Goal: Task Accomplishment & Management: Manage account settings

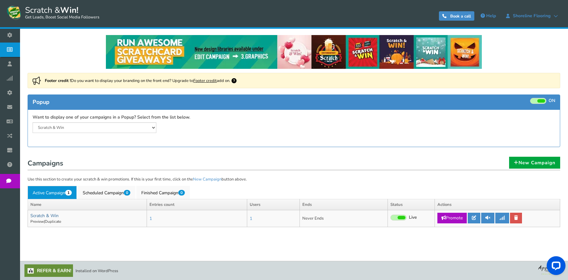
click at [50, 218] on link "Scratch & Win" at bounding box center [44, 216] width 28 height 6
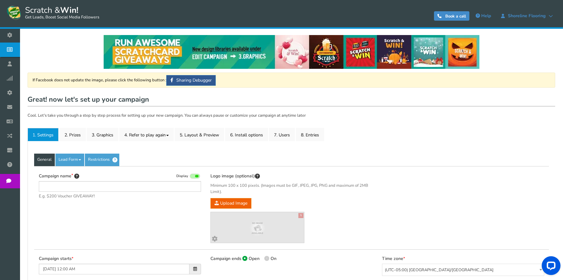
type input "Scratch & Win"
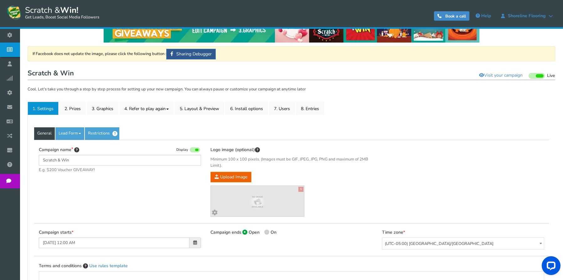
scroll to position [63, 0]
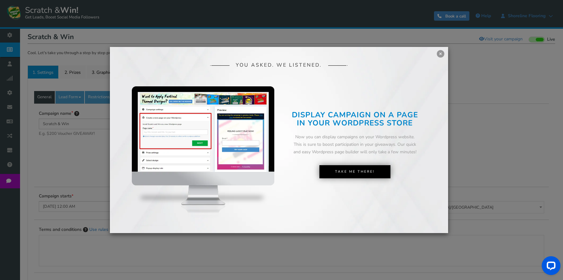
click at [437, 55] on div "YOU ASKED. WE LISTENED. DISPLAY CAMPAIGN ON A PAGE IN YOUR SHOPIFY STORE Now yo…" at bounding box center [279, 140] width 338 height 186
click at [439, 56] on link "×" at bounding box center [441, 54] width 8 height 8
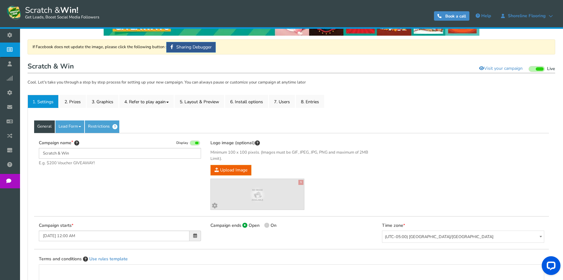
scroll to position [30, 0]
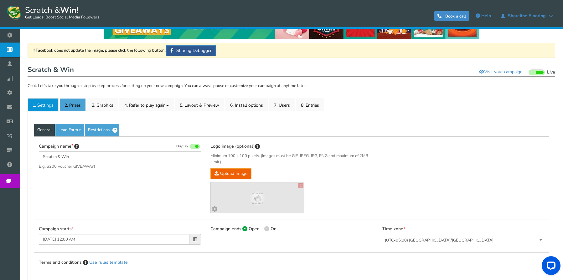
click at [67, 100] on link "2. Prizes" at bounding box center [73, 104] width 26 height 13
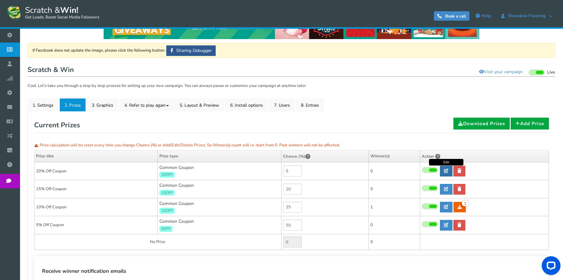
click at [447, 172] on icon at bounding box center [446, 171] width 4 height 4
type input "20% Off Coupon"
type input "20OFF"
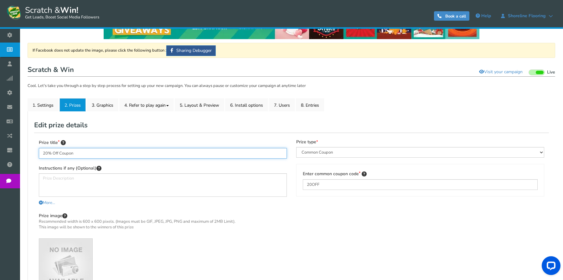
click at [117, 156] on input "20% Off Coupon" at bounding box center [163, 153] width 248 height 11
paste input "10% off of PROFLEX Grouts or Caulks"
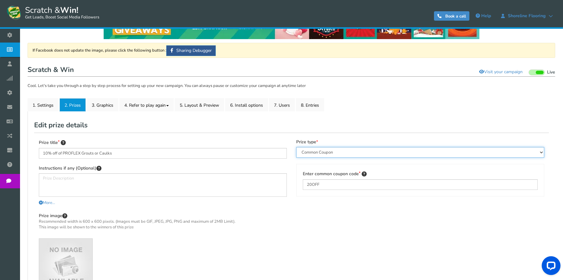
click at [357, 155] on select "Perks and Experiences Automatic Coupon Common Coupon Unique Coupon" at bounding box center [420, 152] width 248 height 11
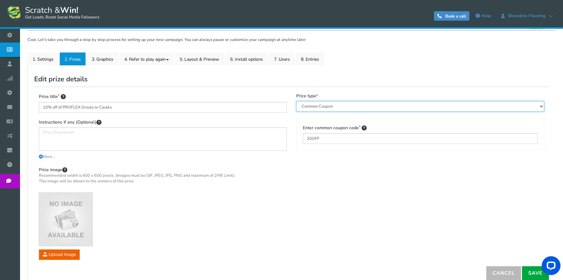
scroll to position [92, 0]
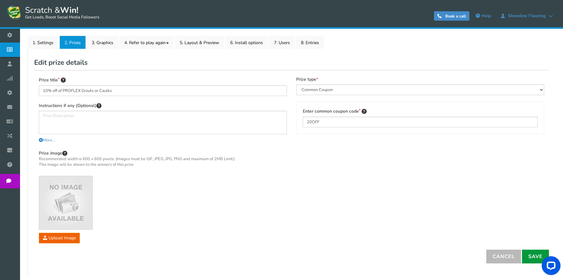
click at [526, 250] on link "Save" at bounding box center [535, 257] width 27 height 14
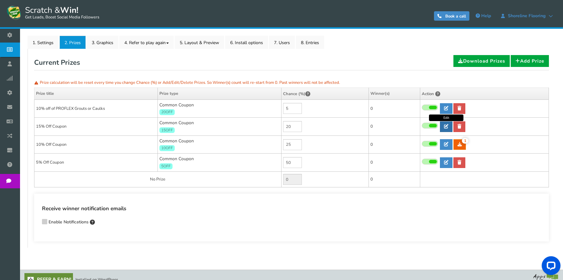
click at [450, 128] on link at bounding box center [446, 127] width 13 height 11
type input "15% Off Coupon"
type input "15OFF"
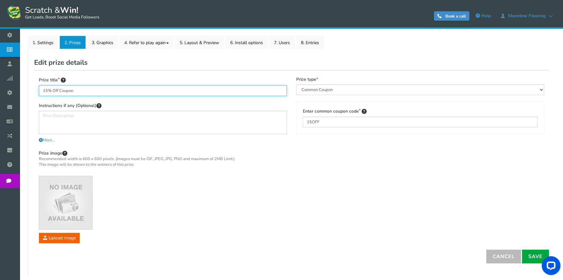
click at [112, 95] on input "15% Off Coupon" at bounding box center [163, 91] width 248 height 11
paste input "0% any FORPAC product"
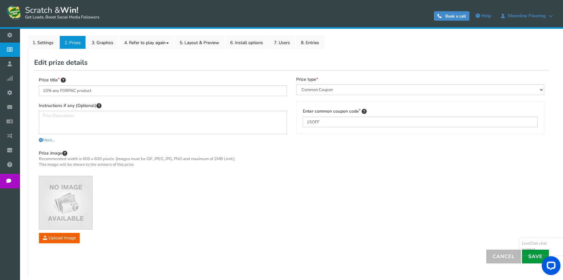
click at [529, 257] on link "Save" at bounding box center [535, 257] width 27 height 14
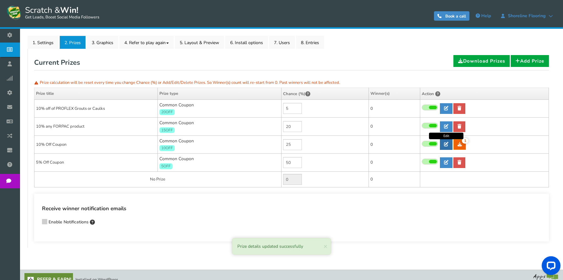
click at [447, 149] on link at bounding box center [446, 144] width 13 height 11
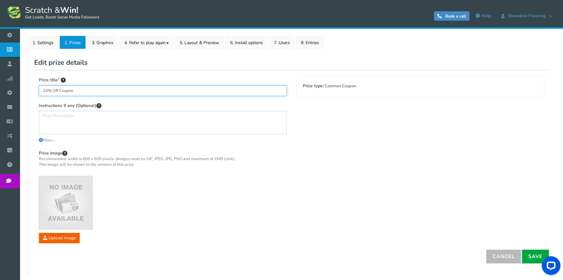
click at [57, 91] on input "10% Off Coupon" at bounding box center [163, 91] width 248 height 11
paste input "Free Sample Pack"
type input "Free Sample Pack"
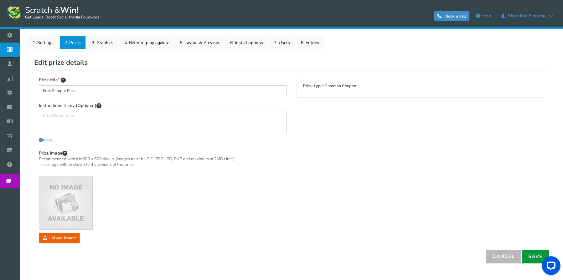
click at [526, 253] on link "Save" at bounding box center [535, 257] width 27 height 14
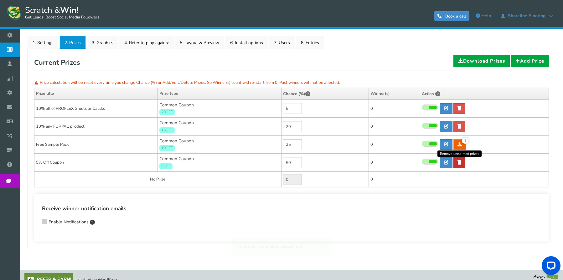
click at [457, 160] on link at bounding box center [460, 163] width 12 height 11
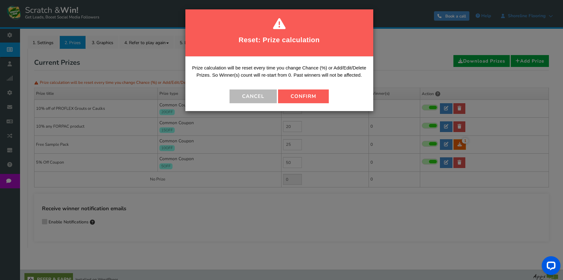
click at [308, 100] on button "Confirm" at bounding box center [303, 97] width 51 height 14
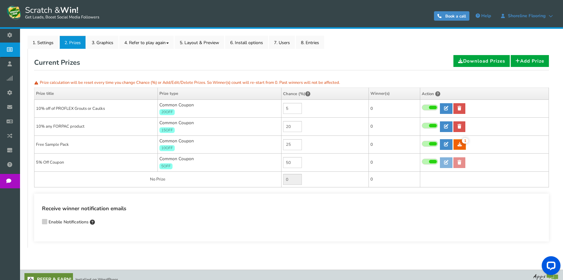
type input "50"
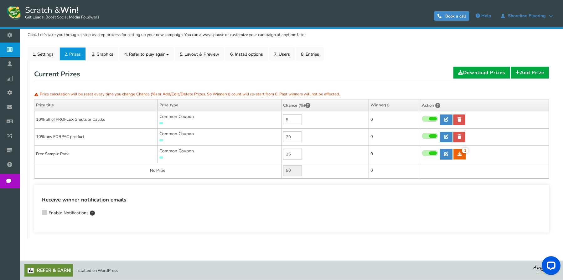
scroll to position [81, 0]
click at [446, 120] on icon at bounding box center [446, 119] width 4 height 4
type input "10% off of PROFLEX Grouts or Caulks"
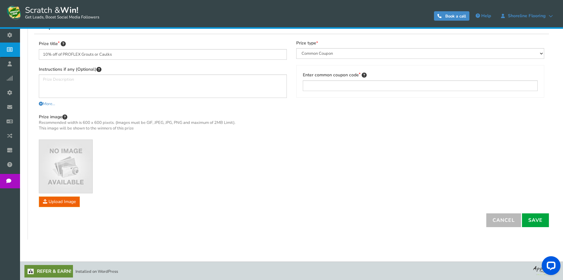
scroll to position [130, 0]
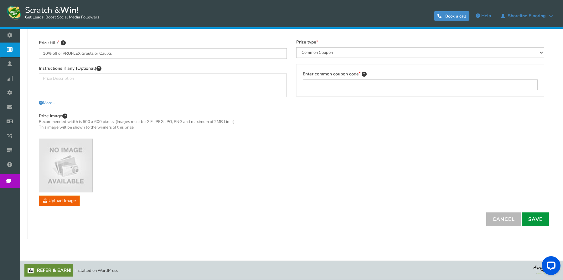
click at [528, 219] on link "Save" at bounding box center [535, 220] width 27 height 14
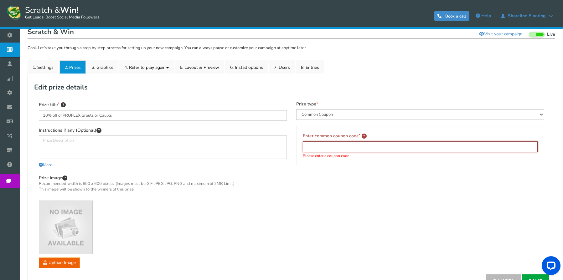
scroll to position [67, 0]
type input "r"
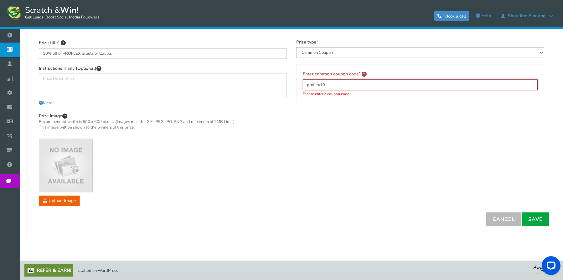
type input "proflex10"
click at [543, 221] on link "Save" at bounding box center [535, 220] width 27 height 14
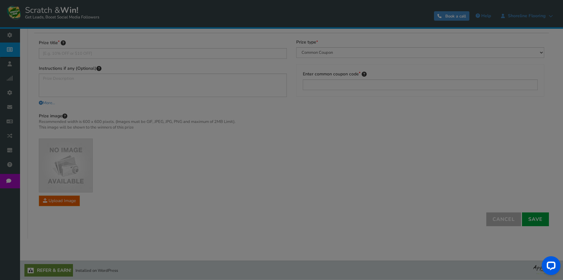
scroll to position [83, 0]
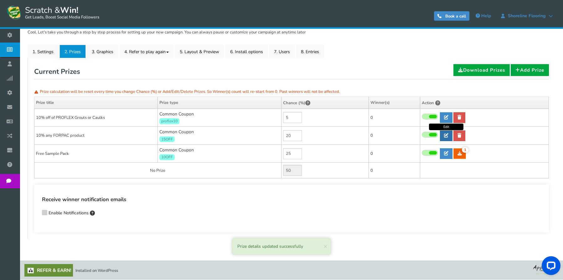
click at [444, 134] on link at bounding box center [446, 136] width 13 height 11
type input "10% any FORPAC product"
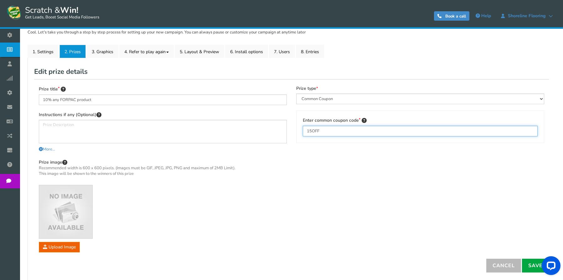
click at [356, 128] on input "15OFF" at bounding box center [420, 131] width 235 height 11
type input "forpac10"
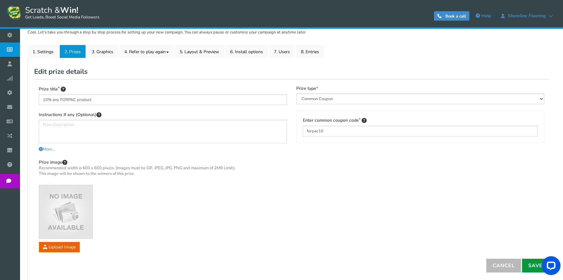
click at [529, 268] on link "Save" at bounding box center [535, 266] width 27 height 14
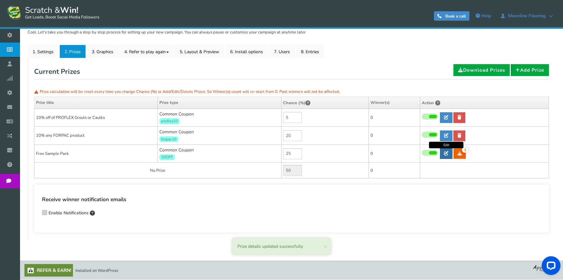
click at [443, 153] on link at bounding box center [446, 153] width 13 height 11
type input "Free Sample Pack"
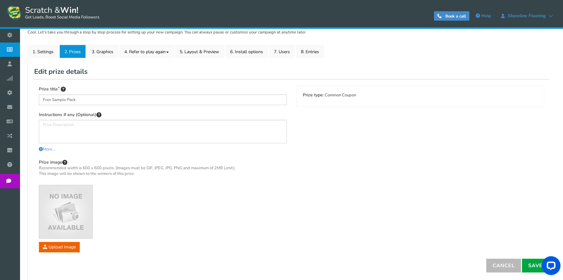
click at [374, 100] on div "Prize type and Coupon value cannot be edited once a prize is won by a user" at bounding box center [420, 93] width 133 height 15
click at [362, 139] on div "Prize title Free Sample Pack Instructions if any (Optional) More... Less... You…" at bounding box center [291, 168] width 515 height 179
click at [527, 261] on link "Save" at bounding box center [535, 266] width 27 height 14
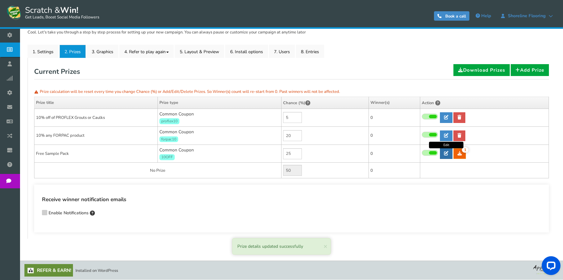
click at [444, 157] on link at bounding box center [446, 153] width 13 height 11
type input "Free Sample Pack"
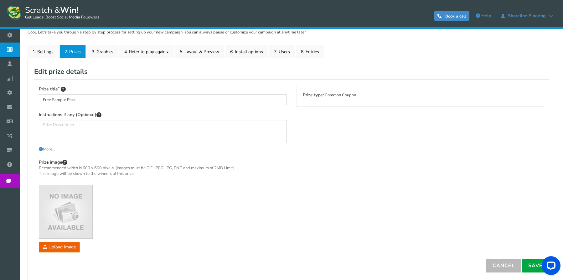
click at [318, 101] on div "Prize type and Coupon value cannot be edited once a prize is won by a user" at bounding box center [420, 96] width 247 height 20
click at [511, 264] on link "Cancel" at bounding box center [503, 266] width 35 height 14
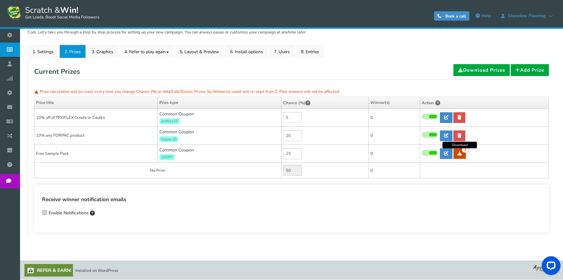
click at [459, 157] on link "1" at bounding box center [460, 153] width 13 height 11
click at [285, 209] on div "Receive winner notification emails Enable Notifications" at bounding box center [291, 207] width 499 height 23
click at [395, 207] on div "Receive winner notification emails Enable Notifications" at bounding box center [291, 207] width 499 height 23
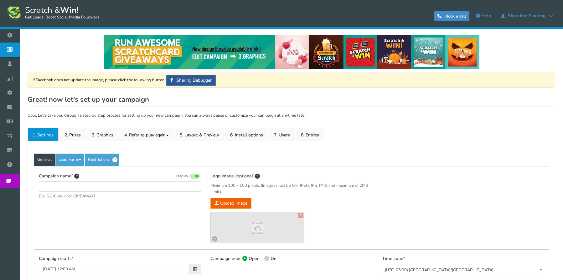
type input "Scratch & Win"
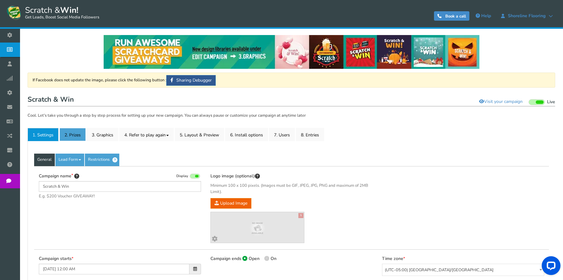
click at [72, 138] on link "2. Prizes" at bounding box center [73, 134] width 26 height 13
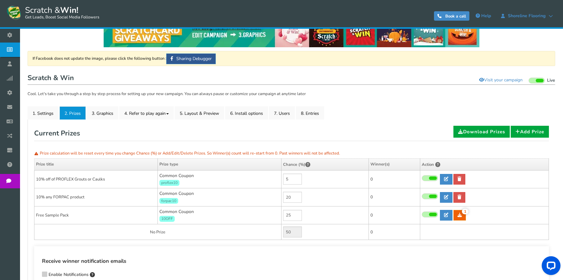
scroll to position [49, 0]
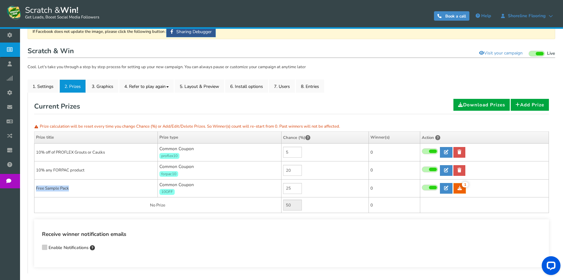
drag, startPoint x: 46, startPoint y: 187, endPoint x: 34, endPoint y: 188, distance: 11.6
click at [34, 188] on td "Free Sample Pack" at bounding box center [95, 188] width 123 height 18
copy td "Free Sample Pack"
click at [435, 189] on span at bounding box center [433, 187] width 8 height 3
click at [422, 189] on input "checkbox" at bounding box center [422, 188] width 0 height 4
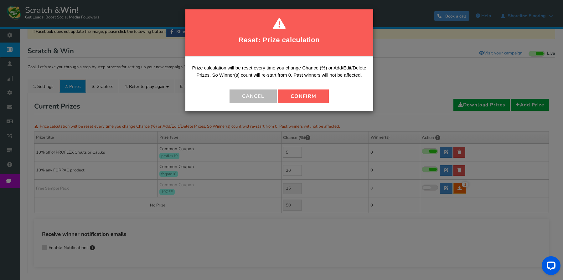
click at [307, 99] on button "Confirm" at bounding box center [303, 97] width 51 height 14
type input "0"
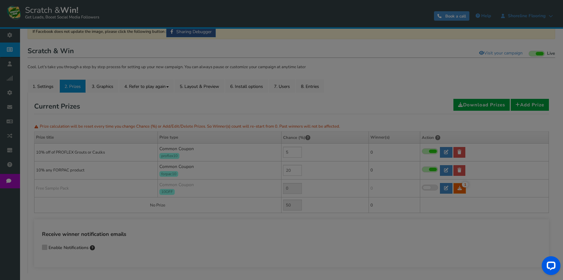
type input "75"
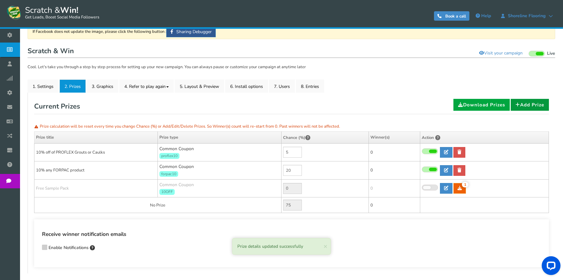
click at [543, 102] on link "Add Prize" at bounding box center [530, 105] width 38 height 12
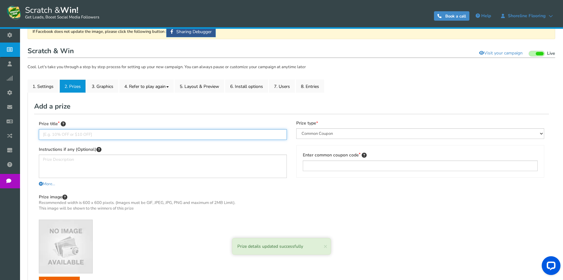
click at [125, 138] on input "text" at bounding box center [163, 134] width 248 height 11
paste input "Free Sample Pack"
type input "Free Sample Pack"
click at [320, 134] on select "Perks and Experiences Automatic Coupon Common Coupon Unique Coupon" at bounding box center [420, 133] width 248 height 11
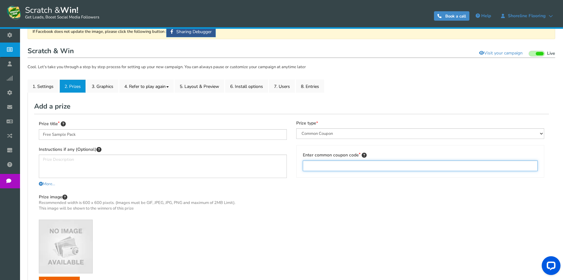
click at [328, 163] on input "text" at bounding box center [420, 166] width 235 height 11
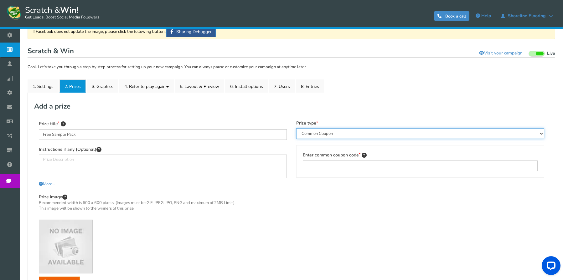
click at [324, 137] on select "Perks and Experiences Automatic Coupon Common Coupon Unique Coupon" at bounding box center [420, 133] width 248 height 11
select select "Reward"
click at [296, 128] on select "Perks and Experiences Automatic Coupon Common Coupon Unique Coupon" at bounding box center [420, 133] width 248 height 11
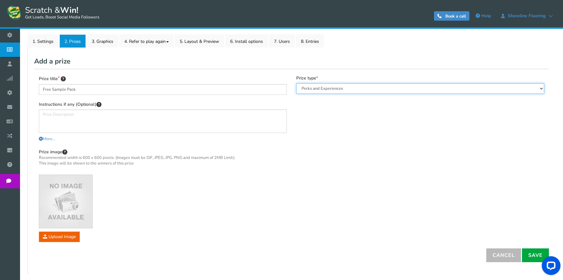
scroll to position [95, 0]
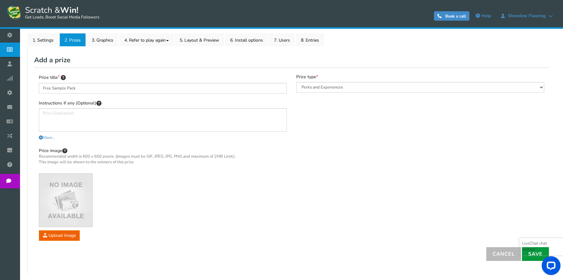
click at [531, 257] on link "Save" at bounding box center [535, 254] width 27 height 14
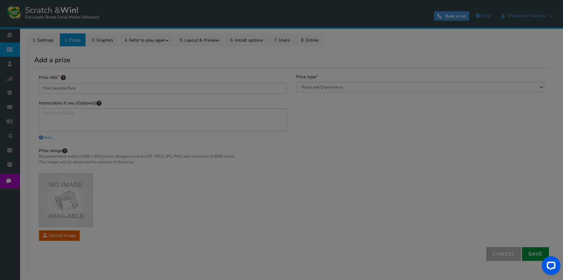
type input "0"
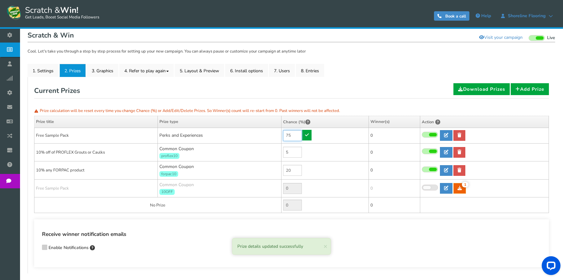
click at [286, 134] on input "75" at bounding box center [292, 135] width 19 height 11
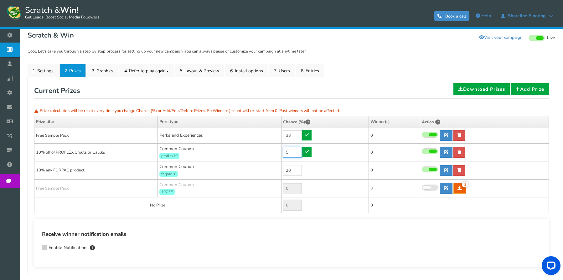
type input "75"
drag, startPoint x: 292, startPoint y: 153, endPoint x: 285, endPoint y: 152, distance: 6.3
click at [285, 152] on input "5" at bounding box center [292, 152] width 19 height 11
type input "5"
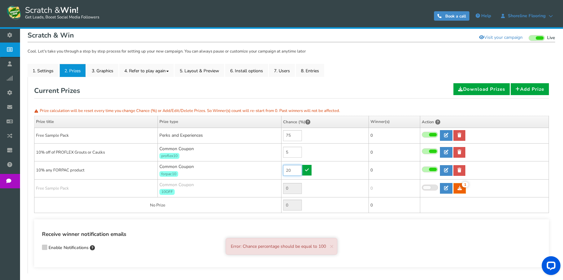
drag, startPoint x: 279, startPoint y: 169, endPoint x: 270, endPoint y: 168, distance: 9.2
click at [270, 168] on tr "10% any FORPAC product Common Coupon forpac10 20 0 0 0 Coupon Time 0" at bounding box center [291, 171] width 515 height 18
click at [383, 232] on h4 "Receive winner notification emails" at bounding box center [291, 235] width 499 height 8
type input "20"
drag, startPoint x: 288, startPoint y: 150, endPoint x: 284, endPoint y: 150, distance: 3.5
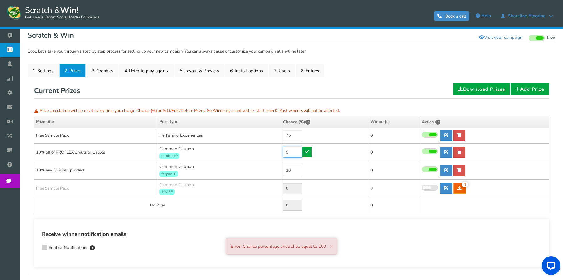
click at [284, 150] on input "5" at bounding box center [292, 152] width 19 height 11
click at [384, 244] on div "Receive winner notification emails Enable Notifications" at bounding box center [291, 242] width 499 height 23
type input "5"
drag, startPoint x: 290, startPoint y: 170, endPoint x: 284, endPoint y: 170, distance: 5.6
click at [284, 170] on input "20" at bounding box center [292, 170] width 19 height 11
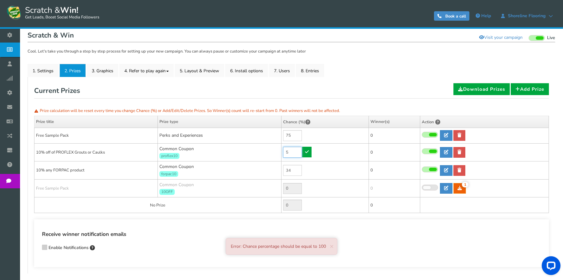
type input "20"
click at [297, 153] on input "5" at bounding box center [292, 152] width 19 height 11
click at [279, 153] on tr "10% off of PROFLEX Grouts or Caulks Common Coupon proflex10 5 0 0 0 Coupon Time" at bounding box center [291, 152] width 515 height 18
type input "5"
click at [298, 170] on input "20" at bounding box center [292, 170] width 19 height 11
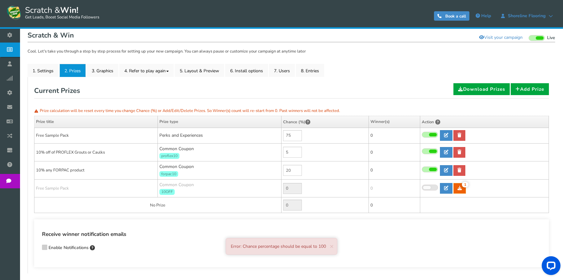
click at [312, 169] on td "20" at bounding box center [324, 171] width 87 height 18
click at [289, 135] on input "75" at bounding box center [292, 135] width 19 height 11
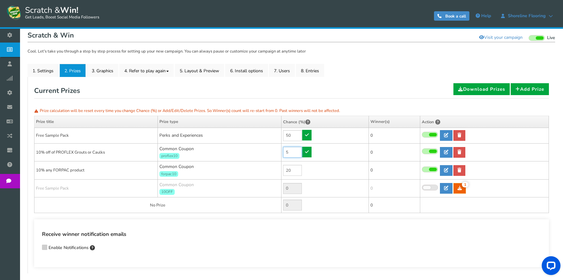
type input "75"
click at [287, 147] on input "5" at bounding box center [292, 152] width 19 height 11
click at [295, 139] on input "75" at bounding box center [292, 135] width 19 height 11
click at [309, 139] on td "75" at bounding box center [324, 136] width 87 height 16
click at [444, 135] on link at bounding box center [446, 135] width 13 height 11
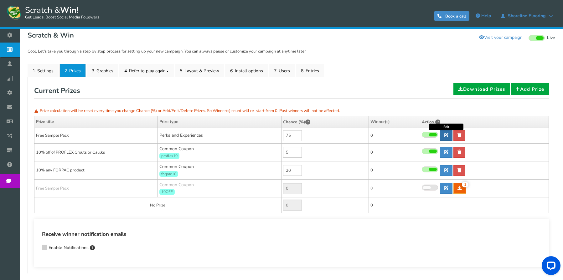
type input "Free Sample Pack"
select select "Reward"
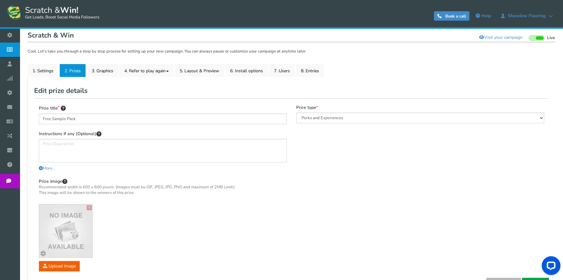
click at [85, 74] on link "2. Prizes" at bounding box center [73, 70] width 26 height 13
click at [80, 72] on link "2. Prizes" at bounding box center [73, 70] width 26 height 13
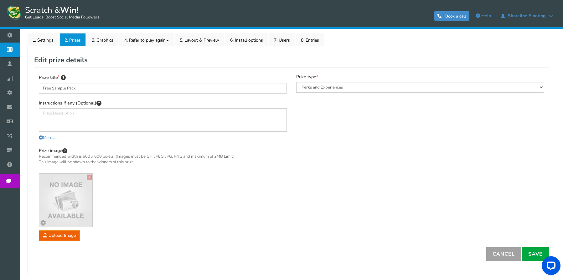
click at [512, 257] on link "Cancel" at bounding box center [503, 254] width 35 height 14
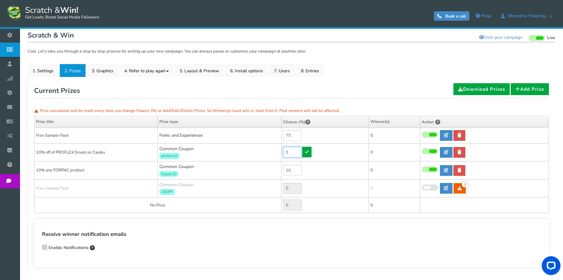
click at [287, 149] on input "5" at bounding box center [292, 152] width 19 height 11
drag, startPoint x: 290, startPoint y: 173, endPoint x: 286, endPoint y: 173, distance: 4.1
click at [286, 173] on input "20" at bounding box center [292, 170] width 19 height 11
type input "20"
click at [288, 153] on input "5" at bounding box center [292, 152] width 19 height 11
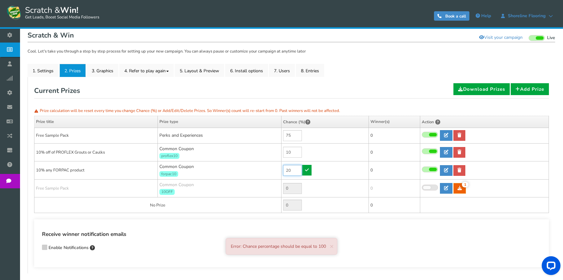
type input "5"
click at [300, 169] on input "20" at bounding box center [292, 170] width 19 height 11
click at [289, 138] on input "75" at bounding box center [292, 135] width 19 height 11
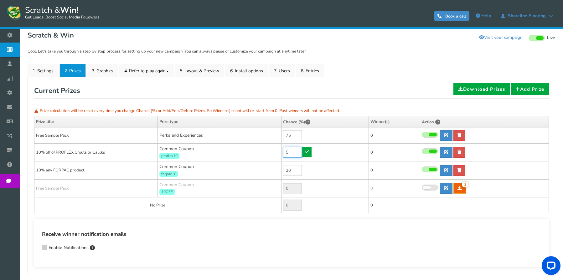
click at [293, 154] on input "5" at bounding box center [292, 152] width 19 height 11
click at [288, 134] on input "75" at bounding box center [292, 135] width 19 height 11
click at [278, 242] on div "Receive winner notification emails Enable Notifications" at bounding box center [291, 242] width 499 height 23
type input "75"
drag, startPoint x: 291, startPoint y: 170, endPoint x: 284, endPoint y: 169, distance: 6.9
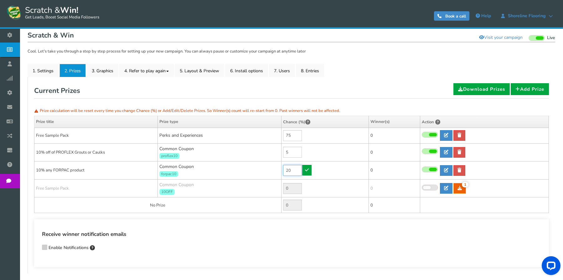
click at [284, 169] on input "20" at bounding box center [292, 170] width 19 height 11
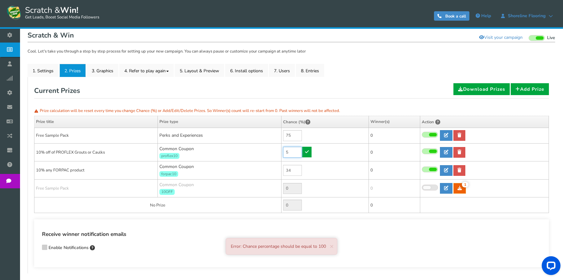
type input "20"
click at [288, 157] on input "5" at bounding box center [292, 152] width 19 height 11
drag, startPoint x: 291, startPoint y: 155, endPoint x: 283, endPoint y: 153, distance: 8.6
click at [283, 153] on td "5" at bounding box center [324, 152] width 87 height 18
type input "5"
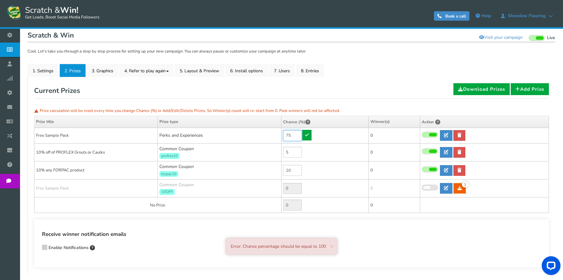
click at [299, 134] on input "75" at bounding box center [292, 135] width 19 height 11
click at [305, 139] on td "753" at bounding box center [324, 136] width 87 height 16
type input "75"
click at [299, 152] on input "5" at bounding box center [292, 152] width 19 height 11
drag, startPoint x: 299, startPoint y: 152, endPoint x: 280, endPoint y: 153, distance: 19.1
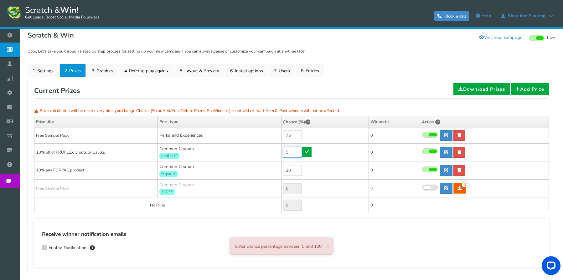
click at [280, 153] on tr "10% off of PROFLEX Grouts or Caulks Common Coupon proflex10 5 0 0 0 Coupon Time" at bounding box center [291, 152] width 515 height 18
click at [305, 150] on td "34" at bounding box center [324, 152] width 87 height 18
type input "5"
drag, startPoint x: 294, startPoint y: 135, endPoint x: 280, endPoint y: 135, distance: 14.4
click at [280, 135] on tr "Free Sample Pack Perks and Experiences 75 0 0 0 Reward Time 0" at bounding box center [291, 136] width 515 height 16
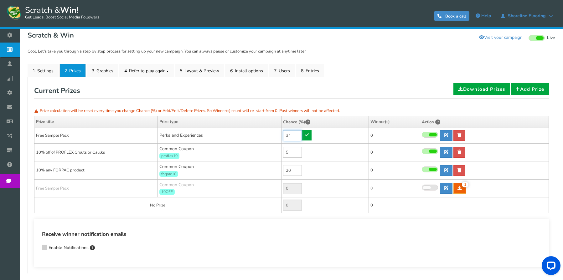
type input "34"
click at [307, 137] on icon at bounding box center [307, 135] width 4 height 4
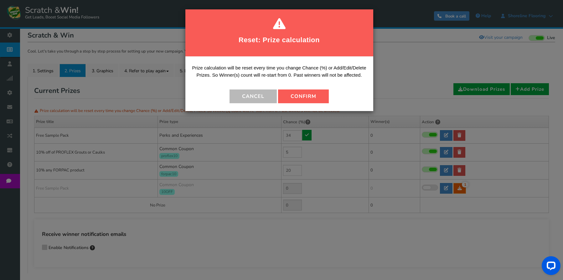
click at [290, 96] on button "Confirm" at bounding box center [303, 97] width 51 height 14
type input "41"
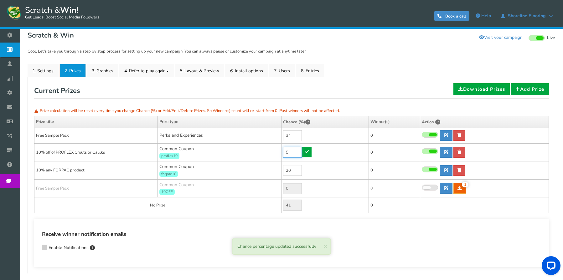
drag, startPoint x: 298, startPoint y: 152, endPoint x: 281, endPoint y: 152, distance: 16.6
click at [281, 152] on td "5" at bounding box center [324, 152] width 87 height 18
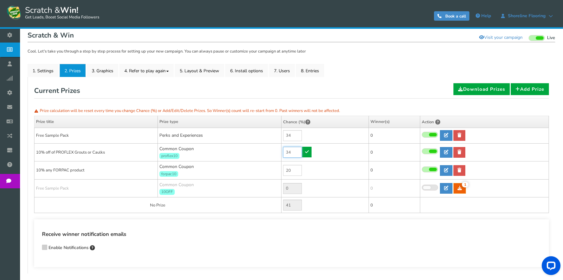
type input "34"
click at [308, 154] on link at bounding box center [306, 152] width 9 height 11
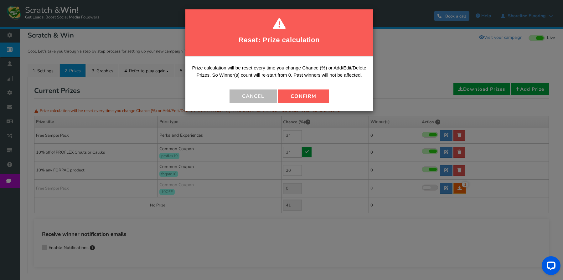
click at [305, 98] on button "Confirm" at bounding box center [303, 97] width 51 height 14
type input "12"
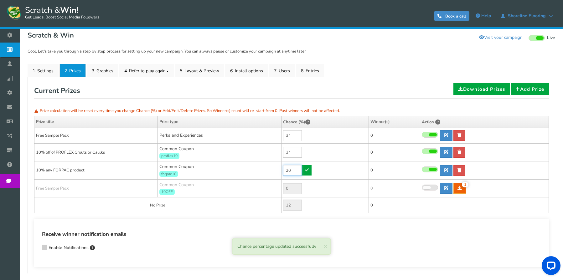
drag, startPoint x: 294, startPoint y: 172, endPoint x: 280, endPoint y: 170, distance: 14.6
click at [280, 170] on tr "10% any FORPAC product Common Coupon forpac10 20 0 0 0 Coupon Time 0" at bounding box center [291, 171] width 515 height 18
click at [288, 155] on input "34" at bounding box center [292, 152] width 19 height 11
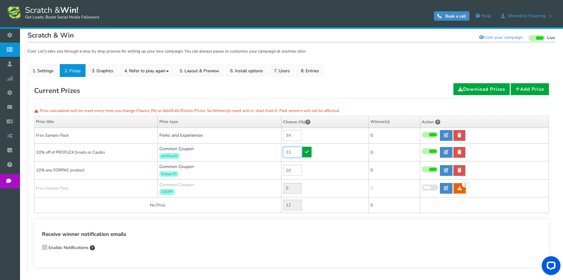
type input "33"
click at [306, 151] on icon at bounding box center [307, 152] width 4 height 4
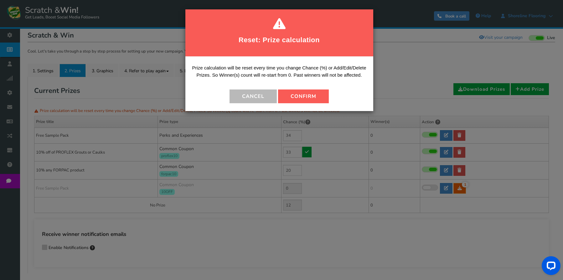
click at [308, 100] on button "Confirm" at bounding box center [303, 97] width 51 height 14
type input "13"
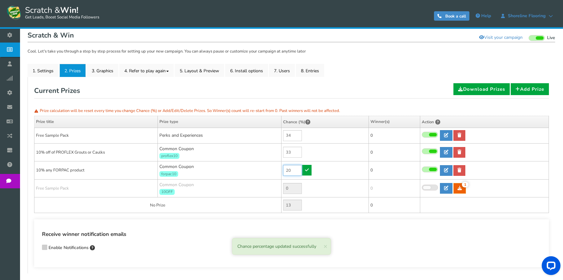
drag, startPoint x: 294, startPoint y: 171, endPoint x: 281, endPoint y: 170, distance: 13.2
click at [281, 170] on tr "10% any FORPAC product Common Coupon forpac10 20 0 0 0 Coupon Time 0" at bounding box center [291, 171] width 515 height 18
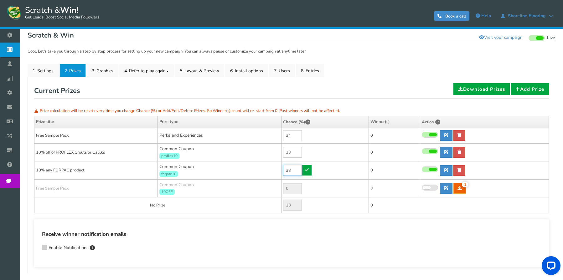
type input "33"
click at [305, 170] on icon at bounding box center [307, 170] width 4 height 4
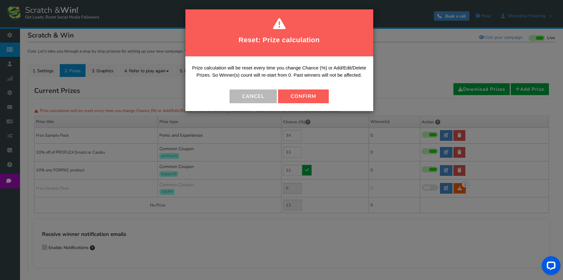
click at [324, 96] on button "Confirm" at bounding box center [303, 97] width 51 height 14
type input "0"
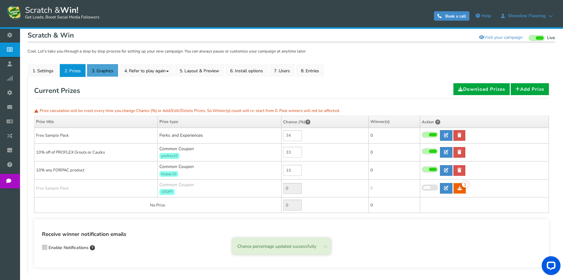
click at [94, 75] on link "3. Graphics" at bounding box center [103, 70] width 32 height 13
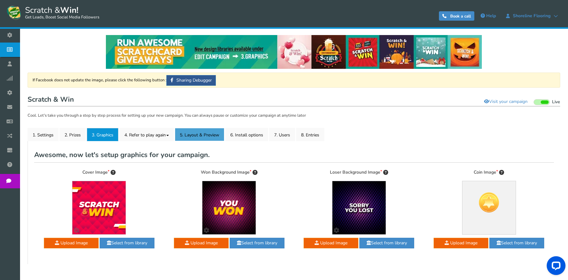
click at [211, 136] on link "5. Layout & Preview" at bounding box center [199, 134] width 49 height 13
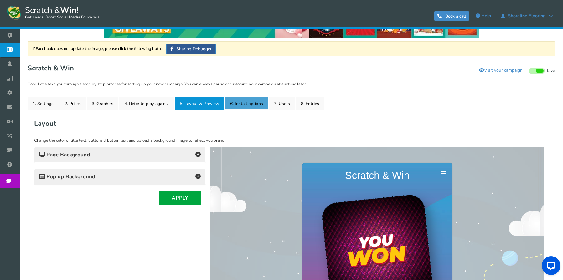
click at [247, 105] on link "6. Install options New" at bounding box center [246, 103] width 43 height 13
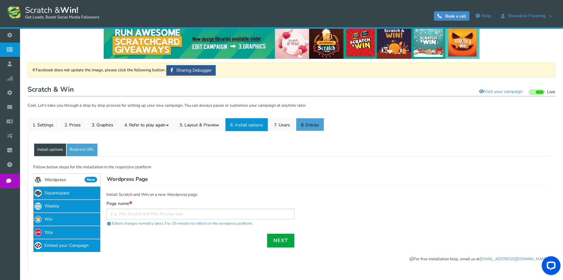
click at [315, 129] on link "8. Entries" at bounding box center [310, 124] width 28 height 13
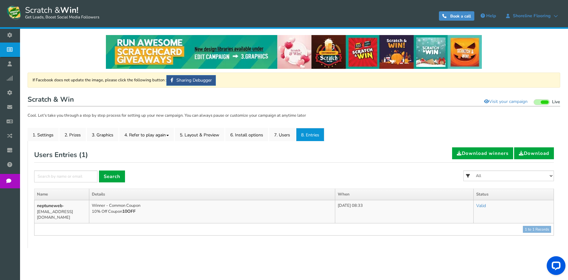
click at [486, 205] on link "Valid" at bounding box center [481, 206] width 10 height 6
click at [458, 232] on link "Invalid" at bounding box center [473, 234] width 74 height 12
click at [51, 136] on link "1. Settings" at bounding box center [43, 134] width 31 height 13
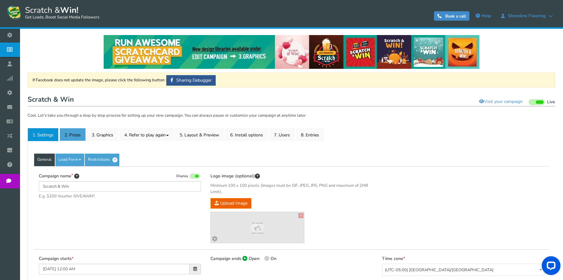
click at [66, 134] on link "2. Prizes" at bounding box center [73, 134] width 26 height 13
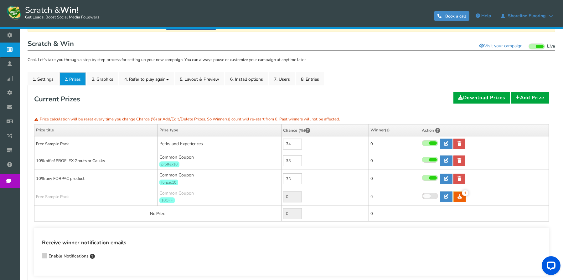
scroll to position [63, 0]
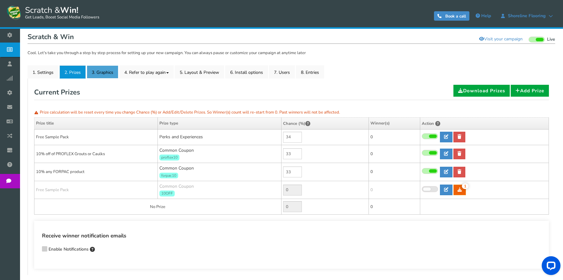
click at [99, 71] on link "3. Graphics" at bounding box center [103, 71] width 32 height 13
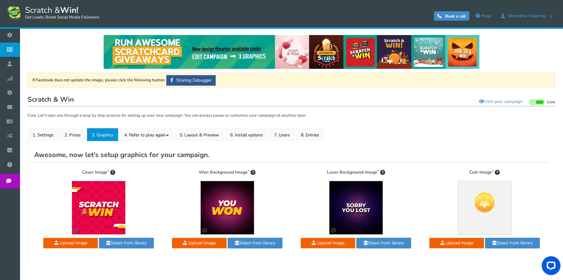
scroll to position [0, 0]
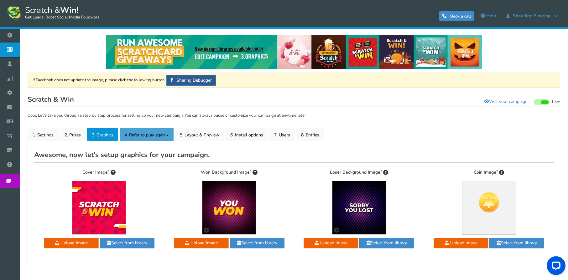
click at [159, 135] on link "4. Refer to play again" at bounding box center [146, 134] width 55 height 13
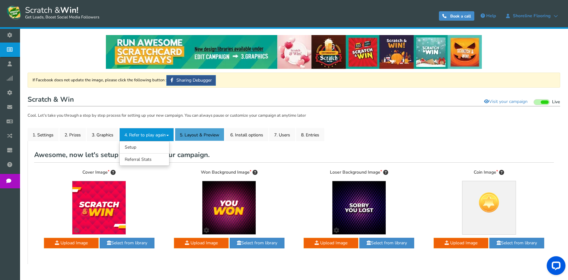
click at [201, 133] on link "5. Layout & Preview" at bounding box center [199, 134] width 49 height 13
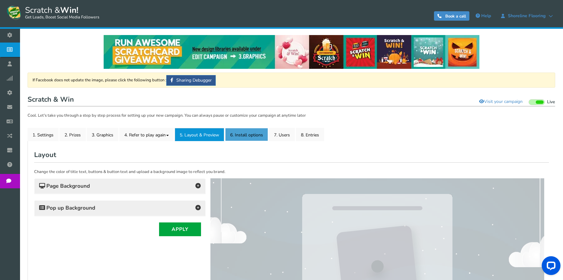
click at [242, 135] on link "6. Install options New" at bounding box center [246, 134] width 43 height 13
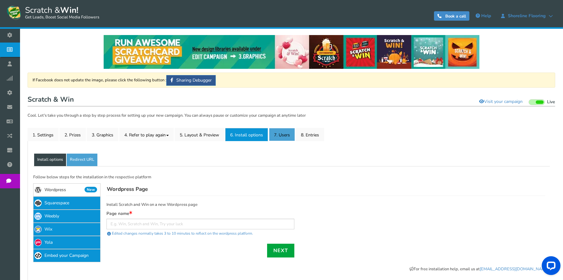
click at [281, 134] on link "7. Users" at bounding box center [282, 134] width 26 height 13
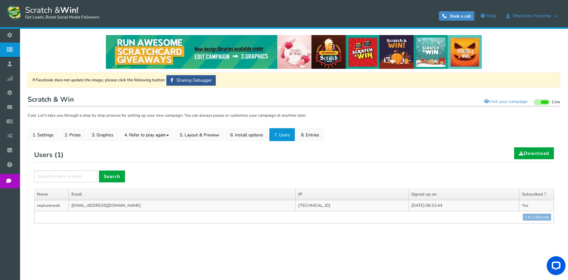
click at [527, 206] on td "Yes" at bounding box center [536, 205] width 34 height 11
click at [51, 207] on td "neptuneweb" at bounding box center [51, 205] width 34 height 11
click at [98, 203] on td "[EMAIL_ADDRESS][DOMAIN_NAME]" at bounding box center [182, 205] width 227 height 11
click at [306, 212] on td "1 to 1 Records ● ● ● ● ● ●" at bounding box center [293, 217] width 519 height 12
click at [50, 136] on link "1. Settings" at bounding box center [43, 134] width 31 height 13
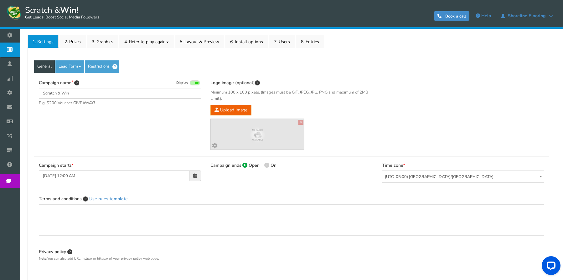
scroll to position [94, 0]
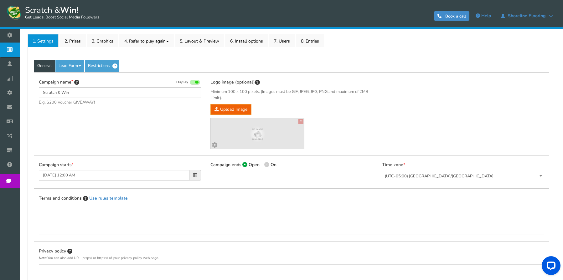
click at [63, 67] on link "Lead Form" at bounding box center [69, 66] width 29 height 13
click at [70, 84] on link "Labels" at bounding box center [80, 85] width 49 height 13
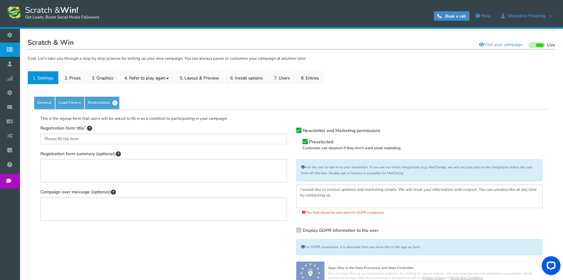
scroll to position [50, 0]
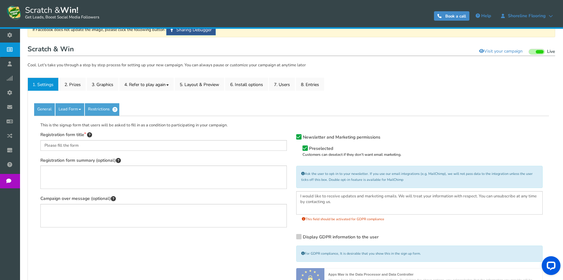
click at [72, 113] on link "Lead Form" at bounding box center [69, 109] width 29 height 13
click at [76, 137] on link "Fields setup" at bounding box center [80, 141] width 49 height 13
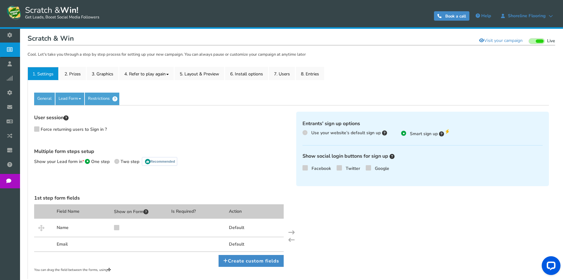
scroll to position [67, 0]
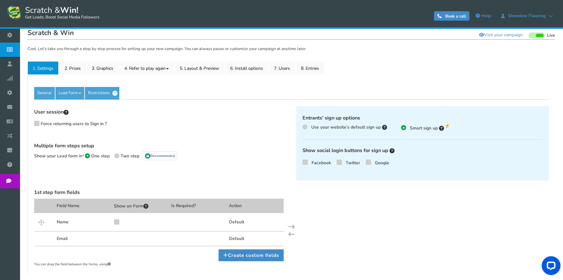
click at [231, 248] on div "1st step form fields Field Name Show on Form Is Required? Action Name Default E…" at bounding box center [160, 224] width 262 height 75
click at [235, 252] on link "Create custom fields" at bounding box center [251, 256] width 65 height 12
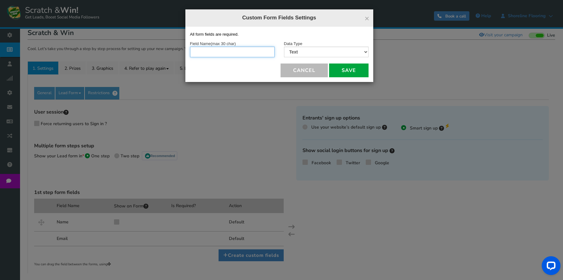
click at [226, 50] on input "text" at bounding box center [232, 52] width 85 height 11
click at [223, 49] on input "Mobile PHone" at bounding box center [232, 52] width 85 height 11
type input "Mobile Number"
click at [318, 50] on select "Text Number Multiple Options (can only select one) Multiple Options (can select…" at bounding box center [326, 52] width 85 height 11
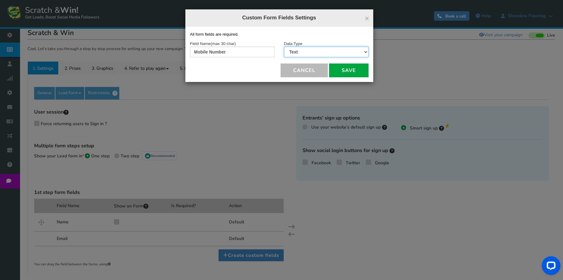
click at [284, 47] on select "Text Number Multiple Options (can only select one) Multiple Options (can select…" at bounding box center [326, 52] width 85 height 11
click at [335, 70] on button "Save" at bounding box center [348, 71] width 39 height 14
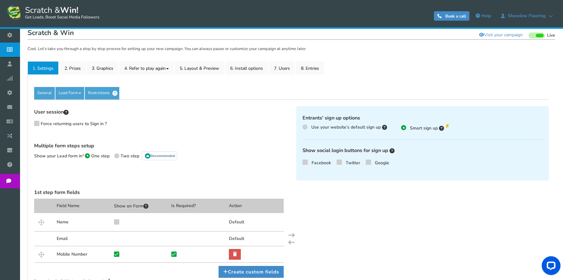
scroll to position [83, 0]
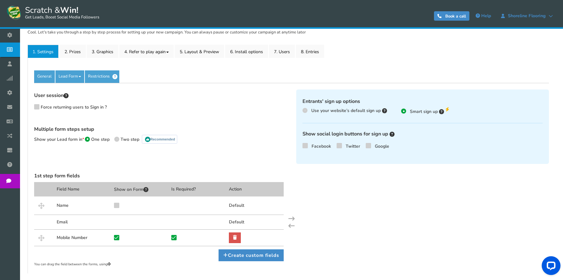
click at [174, 239] on icon at bounding box center [174, 238] width 4 height 5
click at [171, 239] on input "checkbox" at bounding box center [168, 240] width 6 height 6
checkbox input "false"
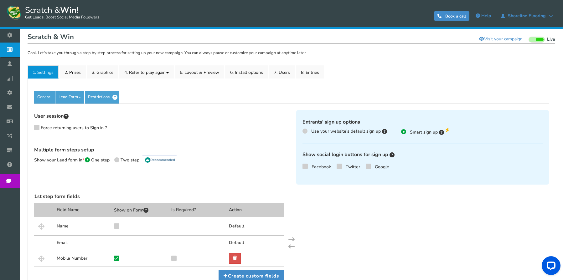
scroll to position [52, 0]
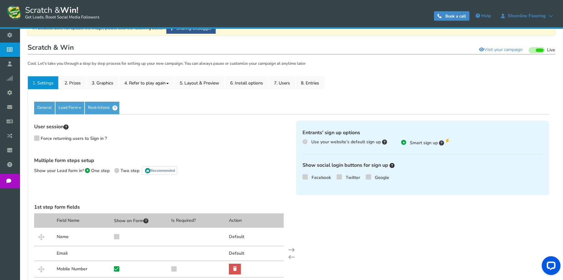
click at [46, 111] on link "General" at bounding box center [44, 108] width 21 height 13
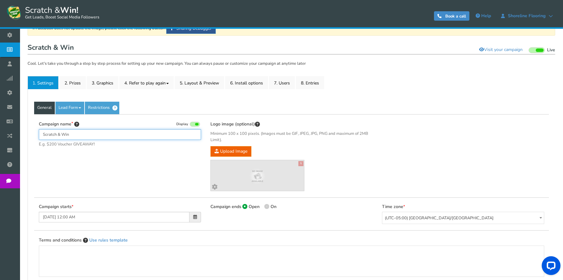
click at [73, 137] on input "Scratch & Win" at bounding box center [120, 134] width 162 height 11
paste input "Try Your Luck"
type input "Try Your Luck"
click at [105, 85] on link "3. Graphics" at bounding box center [103, 82] width 32 height 13
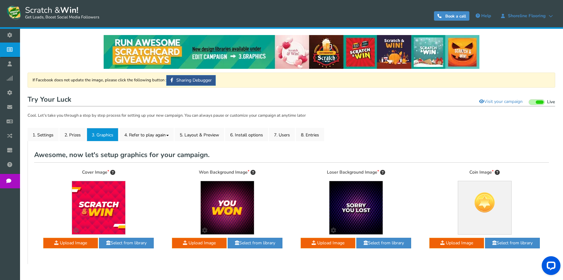
scroll to position [0, 0]
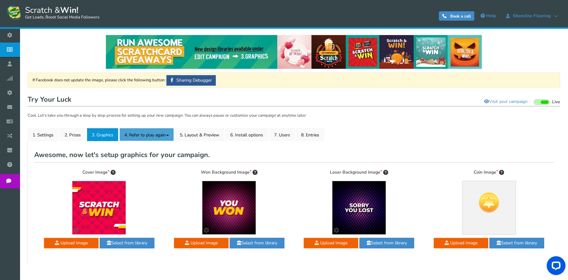
click at [147, 134] on link "4. Refer to play again" at bounding box center [146, 134] width 55 height 13
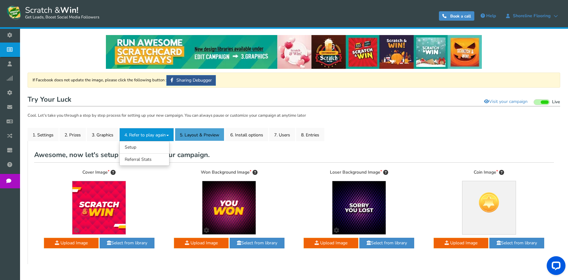
click at [201, 137] on link "5. Layout & Preview" at bounding box center [199, 134] width 49 height 13
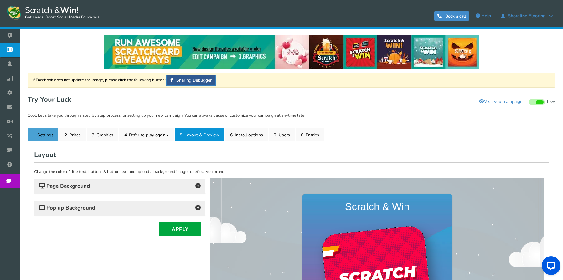
click at [58, 133] on link "1. Settings" at bounding box center [43, 134] width 31 height 13
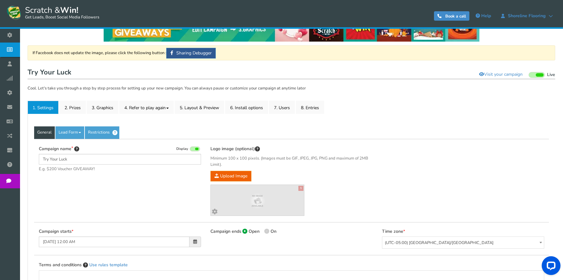
scroll to position [63, 0]
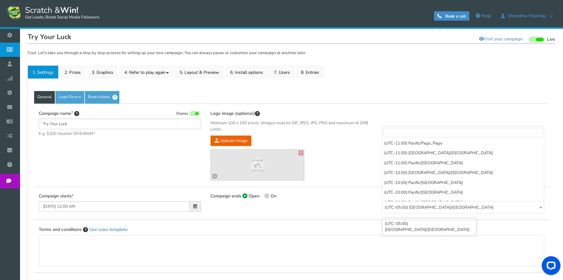
click at [429, 210] on span "(UTC-05:00) [GEOGRAPHIC_DATA]/[GEOGRAPHIC_DATA]" at bounding box center [463, 208] width 162 height 12
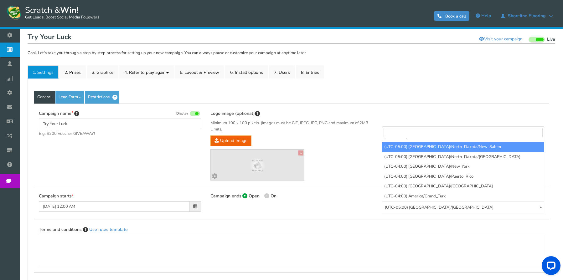
scroll to position [693, 0]
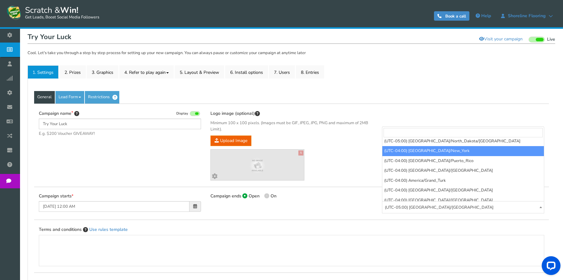
select select "America/New_York"
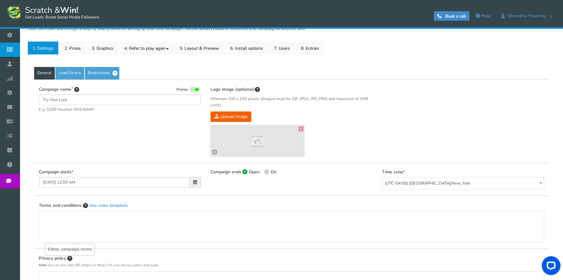
scroll to position [152, 0]
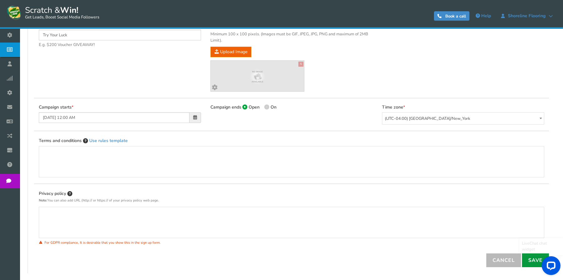
click at [530, 258] on link "Save" at bounding box center [535, 261] width 27 height 14
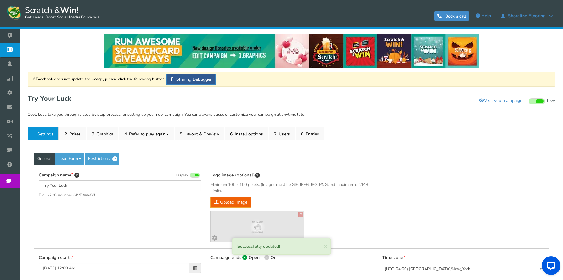
scroll to position [0, 0]
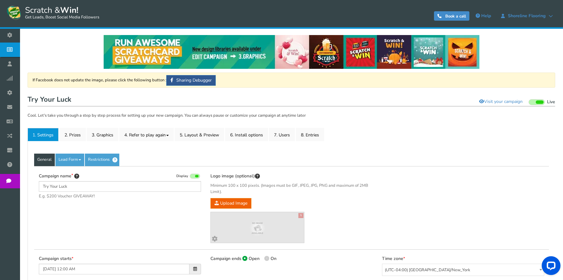
click at [23, 132] on link "Integrations" at bounding box center [11, 136] width 23 height 14
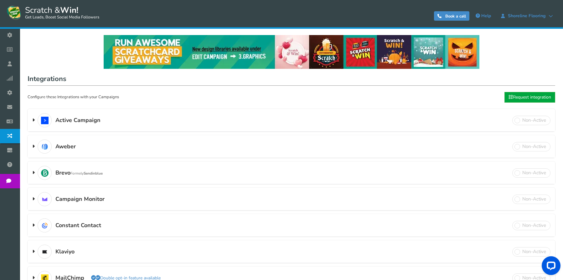
click at [23, 31] on link "Business settings" at bounding box center [11, 35] width 23 height 14
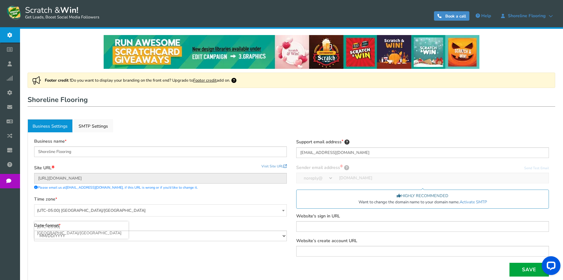
click at [138, 210] on span "(UTC-05:00) [GEOGRAPHIC_DATA]/[GEOGRAPHIC_DATA]" at bounding box center [160, 211] width 252 height 12
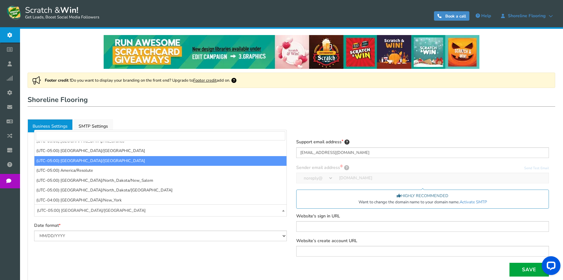
scroll to position [662, 0]
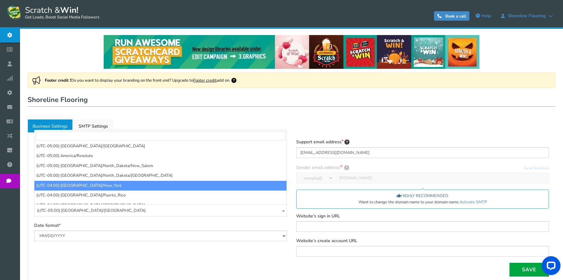
select select "America/New_York"
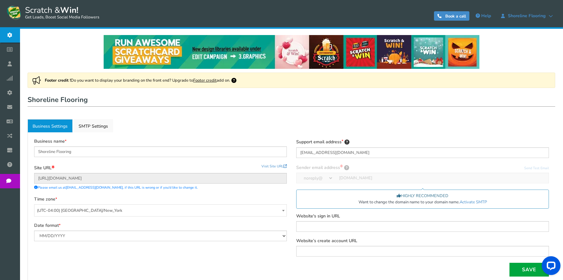
click at [121, 248] on div "Business name Shoreline Flooring Site URL Update site URL Visit Site URL https:…" at bounding box center [160, 193] width 262 height 109
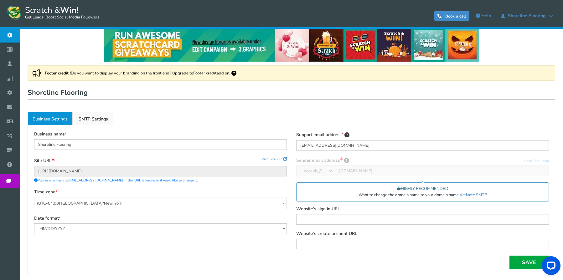
scroll to position [9, 0]
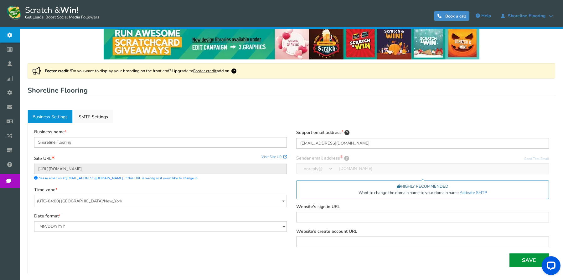
click at [521, 262] on button "Save" at bounding box center [529, 261] width 39 height 14
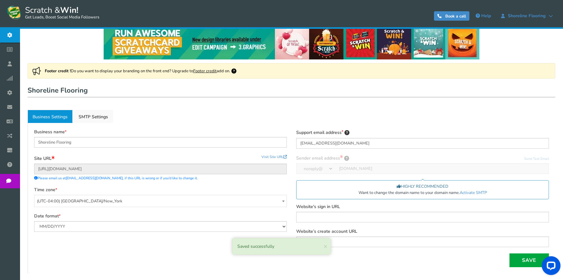
click at [328, 169] on div at bounding box center [422, 164] width 253 height 19
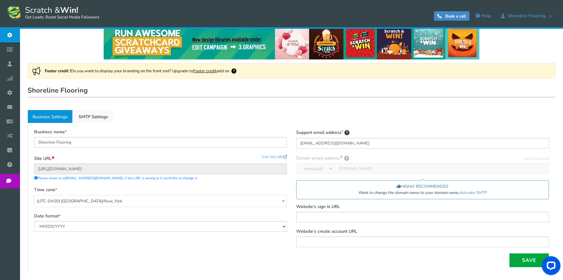
click at [23, 55] on link "Campaigns" at bounding box center [11, 50] width 23 height 14
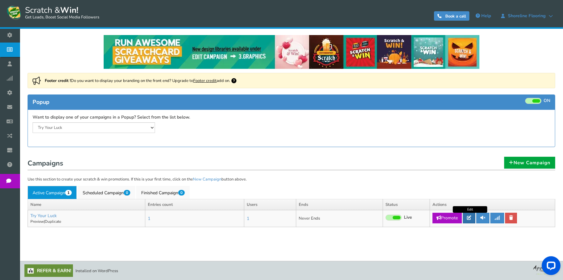
click at [471, 220] on icon at bounding box center [469, 218] width 4 height 4
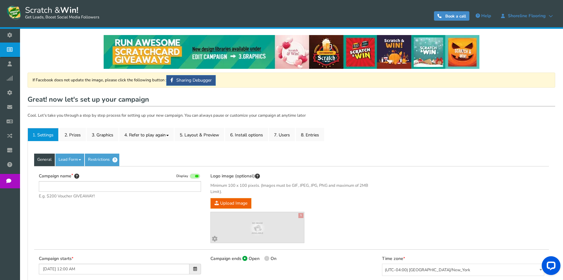
type input "Try Your Luck"
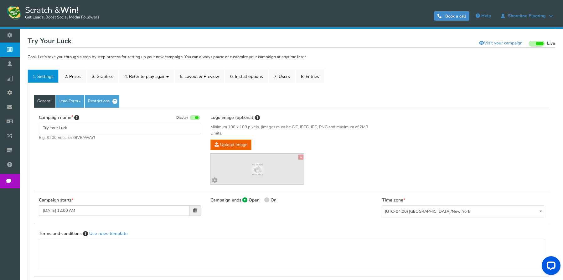
scroll to position [63, 0]
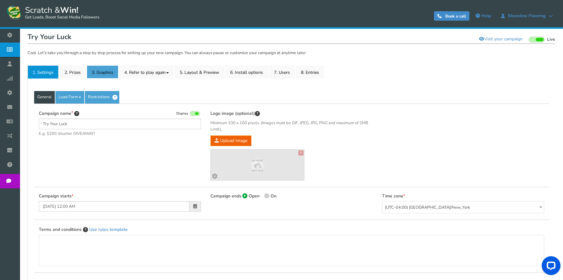
click at [89, 66] on link "3. Graphics" at bounding box center [103, 71] width 32 height 13
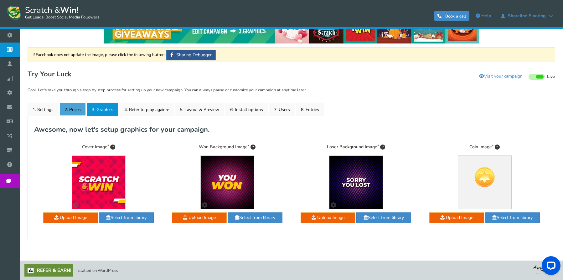
click at [75, 107] on link "2. Prizes" at bounding box center [73, 109] width 26 height 13
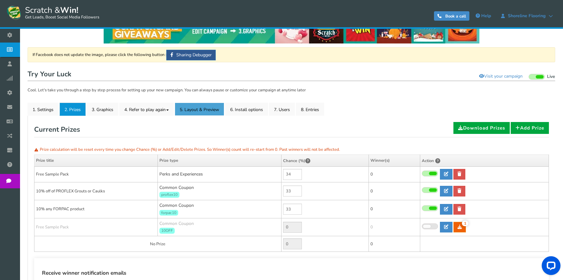
click at [199, 110] on link "5. Layout & Preview" at bounding box center [199, 109] width 49 height 13
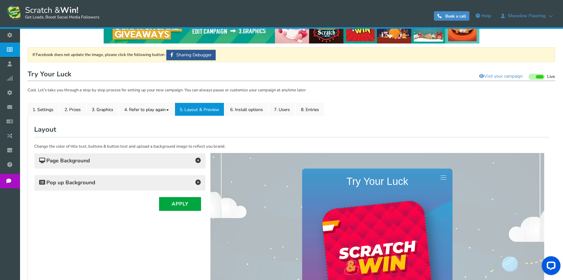
scroll to position [0, 0]
click at [104, 182] on h4 "Pop up Background" at bounding box center [120, 183] width 162 height 9
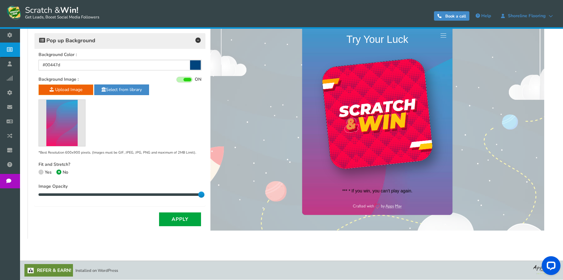
scroll to position [105, 0]
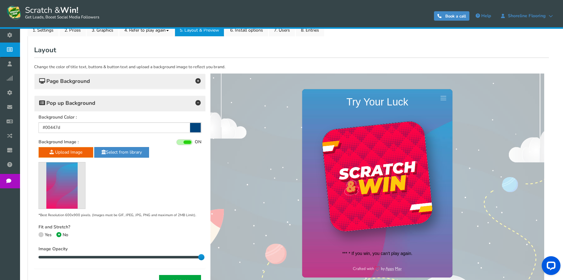
click at [139, 87] on div "Page Background" at bounding box center [119, 81] width 171 height 15
click at [127, 83] on h4 "Page Background" at bounding box center [120, 81] width 162 height 9
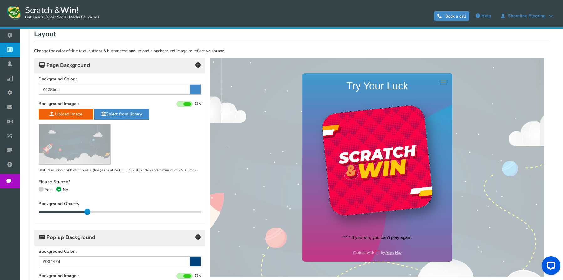
scroll to position [136, 0]
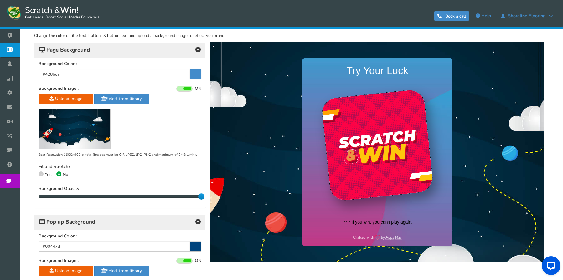
drag, startPoint x: 86, startPoint y: 196, endPoint x: 205, endPoint y: 203, distance: 119.2
click at [205, 203] on div "Background Color : #428bca Background Image : ON OFF Upload Image Select from l…" at bounding box center [119, 133] width 171 height 150
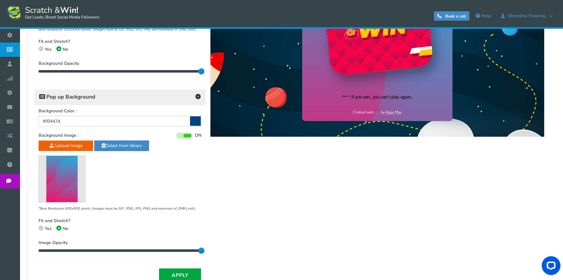
scroll to position [311, 0]
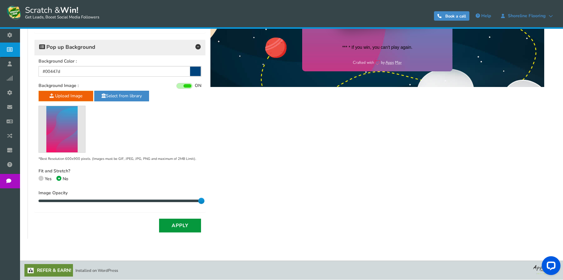
click at [187, 223] on button "Apply" at bounding box center [180, 226] width 42 height 14
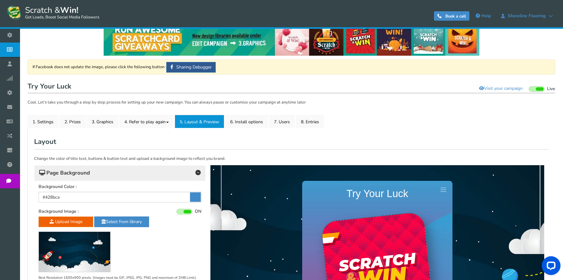
scroll to position [0, 0]
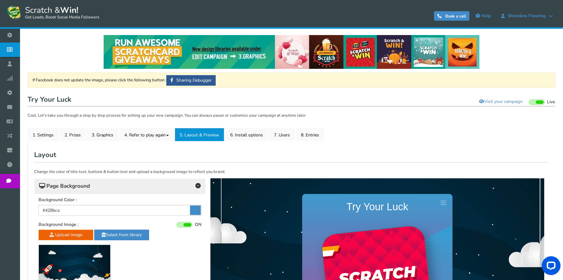
click at [401, 137] on ul "1. Settings 2. Prizes 3. Graphics 4. Refer to play again 4.1 Referrals Setup 4.…" at bounding box center [292, 134] width 528 height 13
click at [12, 168] on icon at bounding box center [11, 165] width 12 height 14
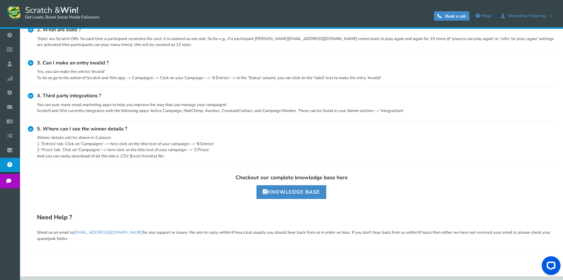
scroll to position [82, 0]
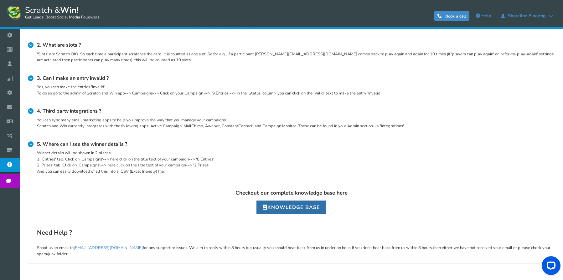
click at [267, 205] on icon at bounding box center [265, 207] width 5 height 5
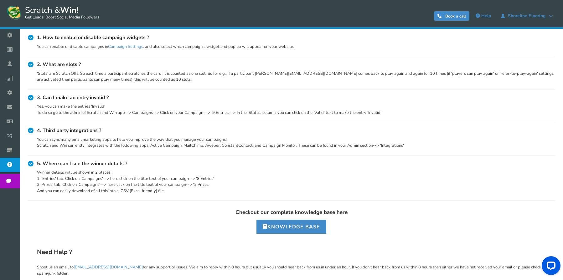
scroll to position [0, 0]
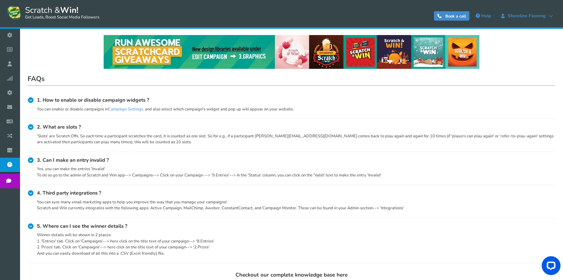
click at [0, 0] on span "Integrations" at bounding box center [0, 0] width 0 height 0
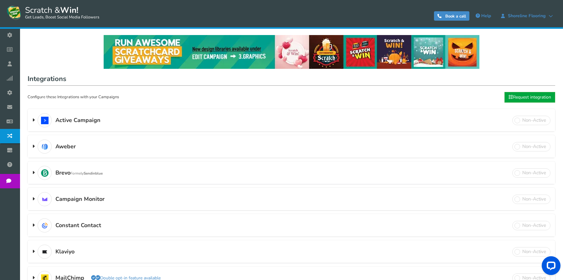
click at [20, 98] on link "Widget" at bounding box center [11, 93] width 23 height 14
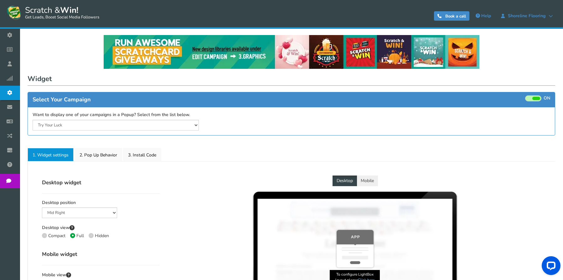
select select "mid-bottom-bar"
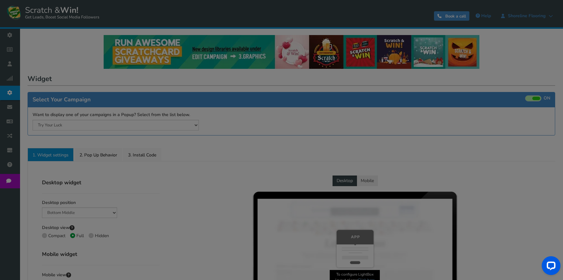
radio input "true"
select select "inherit"
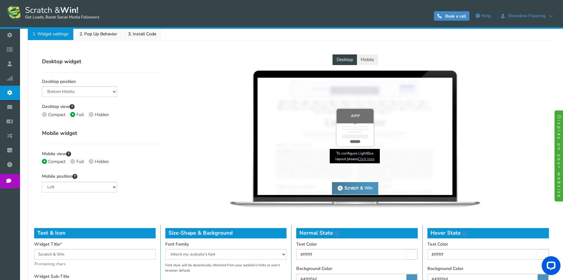
scroll to position [94, 0]
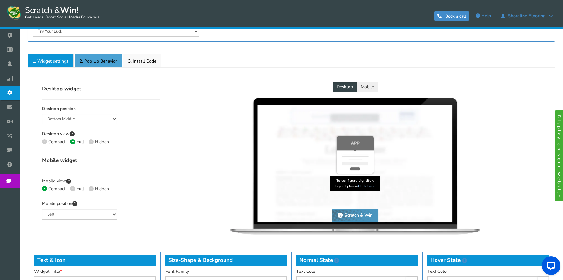
click at [111, 64] on link "2. Pop Up Behavior" at bounding box center [99, 60] width 48 height 13
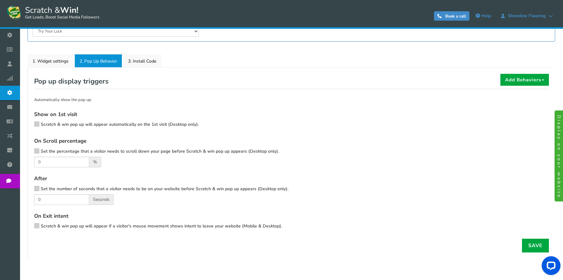
click at [65, 123] on span "Scratch & win pop up will appear automatically on the 1st visit (Desktop only)." at bounding box center [120, 125] width 158 height 6
click at [28, 123] on input "Scratch & win pop up will appear automatically on the 1st visit (Desktop only)." at bounding box center [28, 125] width 0 height 4
click at [39, 187] on icon at bounding box center [36, 188] width 4 height 5
click at [28, 188] on input "Set the number of seconds that a visitor needs to be on your website before Scr…" at bounding box center [28, 190] width 0 height 4
click at [44, 203] on input "0" at bounding box center [61, 200] width 55 height 11
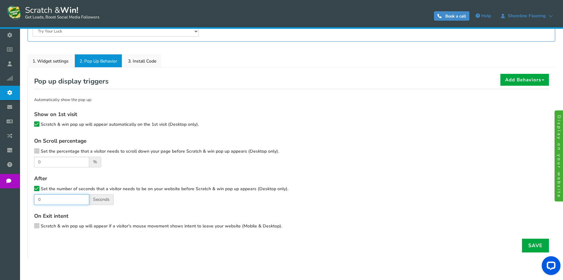
click at [44, 203] on input "0" at bounding box center [61, 200] width 55 height 11
type input "30"
click at [511, 207] on form "Show on 1st visit Scratch & win pop up will appear automatically on the 1st vis…" at bounding box center [291, 172] width 515 height 122
click at [537, 247] on link "Save" at bounding box center [535, 246] width 27 height 14
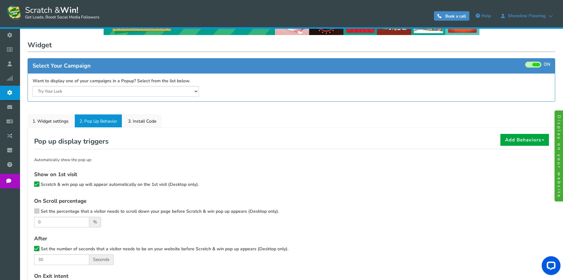
scroll to position [31, 0]
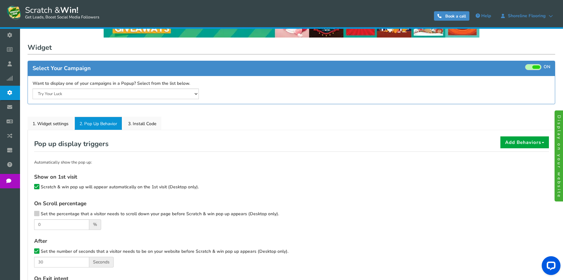
click at [23, 111] on link "Emails" at bounding box center [11, 107] width 23 height 14
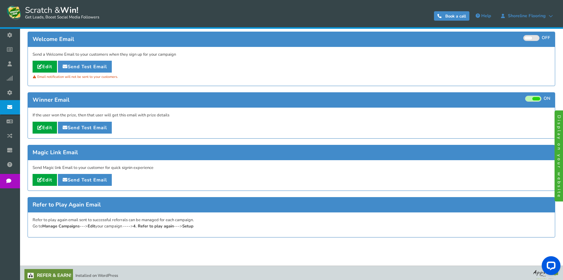
scroll to position [75, 0]
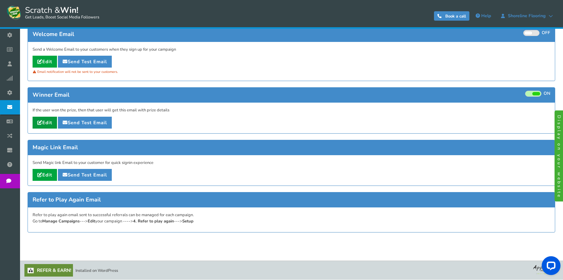
click at [48, 122] on link "Edit" at bounding box center [45, 123] width 24 height 12
type input "Your [[Campaign Name]] reward"
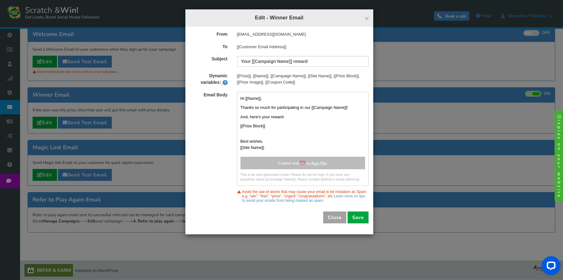
click at [337, 220] on button "Close" at bounding box center [334, 218] width 23 height 12
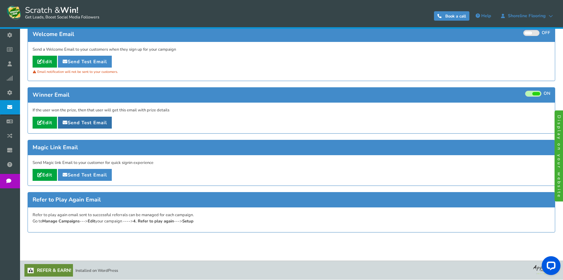
click at [84, 123] on link "Send Test Email" at bounding box center [85, 123] width 54 height 12
click at [18, 210] on div "Business settings Campaigns Users Analytics Themes Unsubscribers Widget Emails …" at bounding box center [10, 168] width 20 height 280
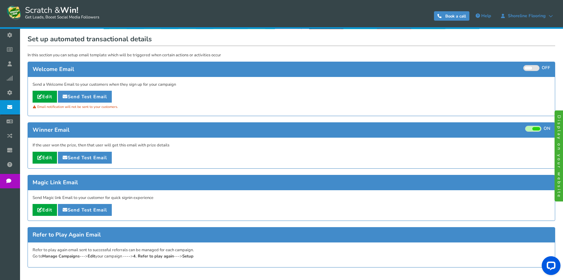
scroll to position [0, 0]
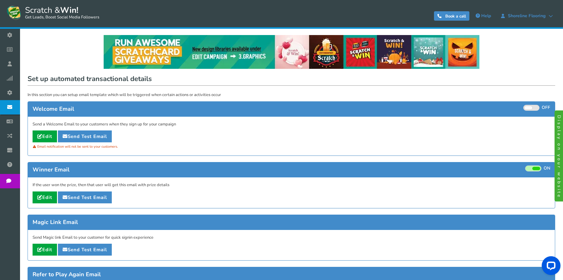
click at [23, 97] on link "Widget" at bounding box center [11, 93] width 23 height 14
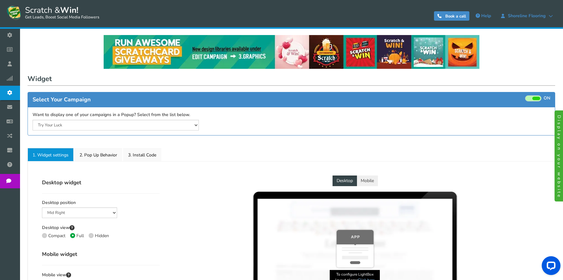
select select "mid-bottom-bar"
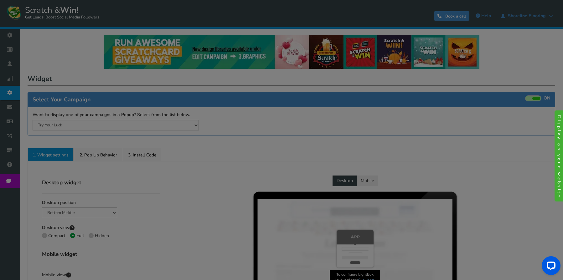
radio input "true"
select select "inherit"
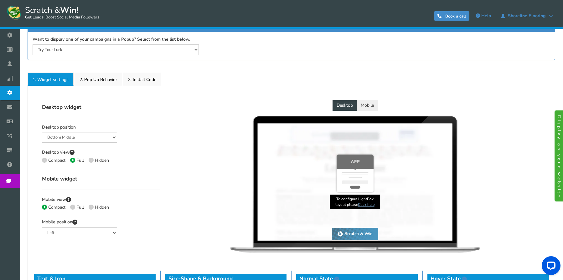
scroll to position [94, 0]
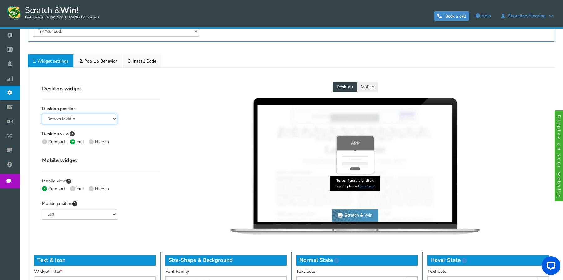
click at [73, 122] on select "Mid Right Mid Left Top Bar Bottom Bar Bottom Left Bottom Right Bottom Middle" at bounding box center [79, 119] width 75 height 11
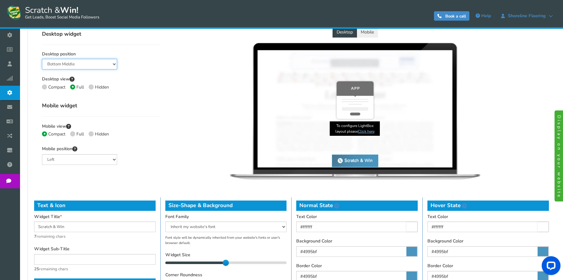
scroll to position [219, 0]
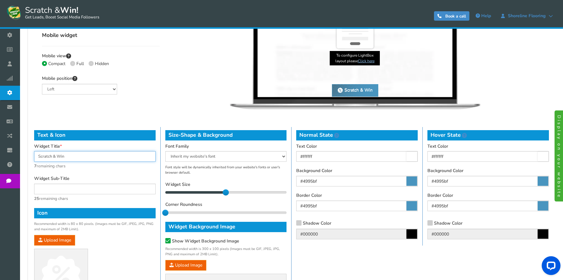
click at [84, 161] on input "Scratch & Win" at bounding box center [95, 156] width 122 height 11
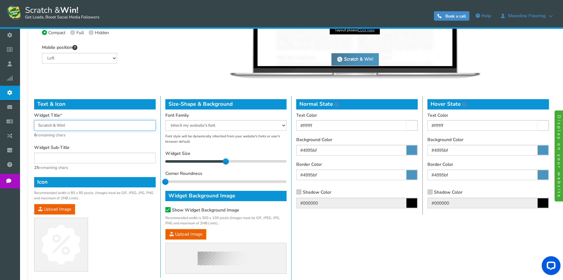
scroll to position [251, 0]
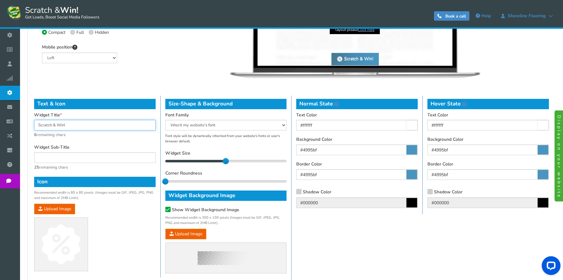
type input "Scratch & Win!"
click at [97, 159] on input "text" at bounding box center [95, 158] width 122 height 11
paste input "Enter your email or mobil"
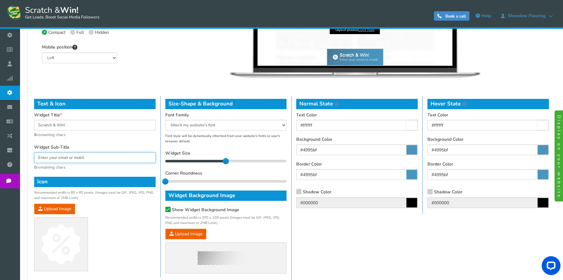
type input "Enter your email or mobil"
click at [95, 159] on input "Enter your email or mobil" at bounding box center [95, 158] width 122 height 11
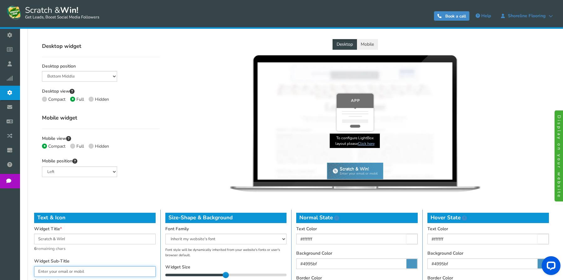
scroll to position [125, 0]
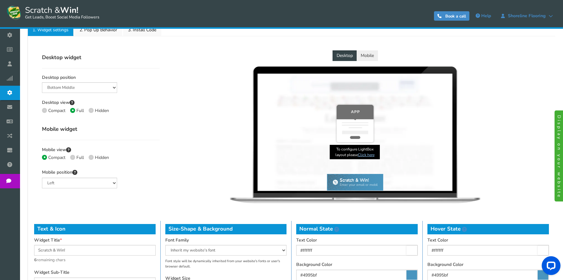
click at [372, 59] on button "Mobile" at bounding box center [367, 55] width 21 height 11
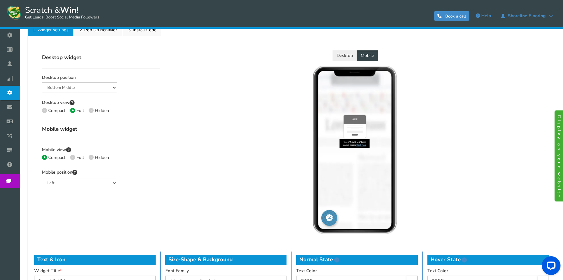
click at [353, 57] on button "Desktop" at bounding box center [345, 55] width 24 height 11
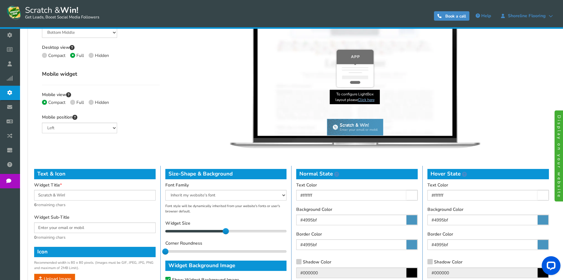
scroll to position [188, 0]
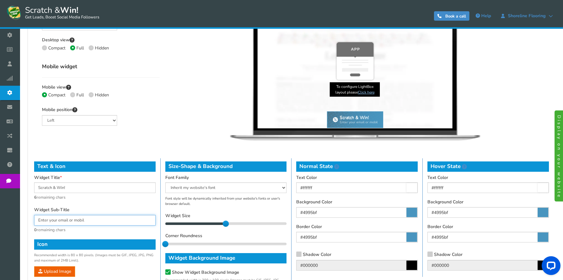
click at [93, 218] on input "Enter your email or mobil" at bounding box center [95, 220] width 122 height 11
paste input "text"
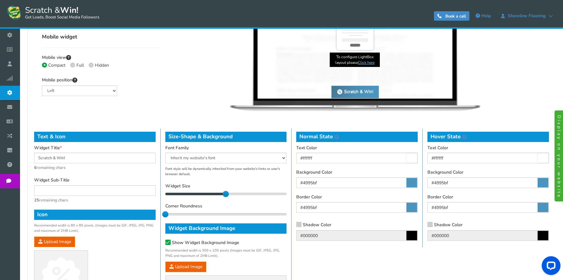
scroll to position [219, 0]
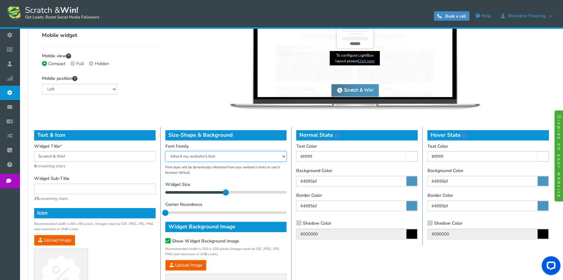
click at [264, 159] on select "Arial Comic Sans MS Courier New Georgia Inherit my website's font Tahoma Trebuc…" at bounding box center [226, 156] width 122 height 11
click at [262, 157] on select "Arial Comic Sans MS Courier New Georgia Inherit my website's font Tahoma Trebuc…" at bounding box center [226, 156] width 122 height 11
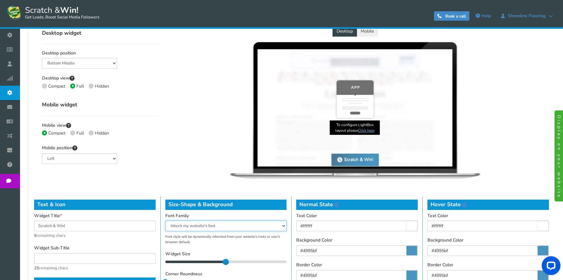
scroll to position [125, 0]
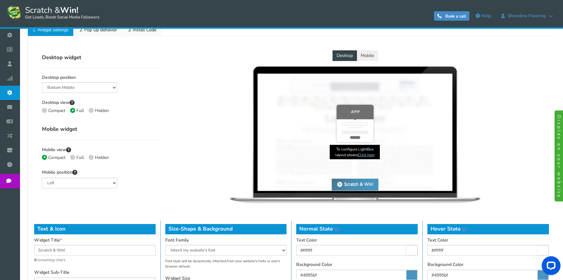
click at [0, 0] on span "Campaigns" at bounding box center [0, 0] width 0 height 0
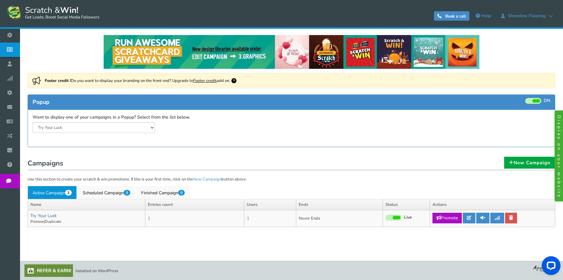
click at [40, 214] on link "Try Your Luck" at bounding box center [43, 216] width 26 height 6
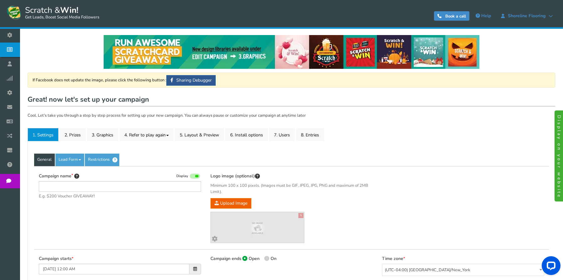
type input "Try Your Luck"
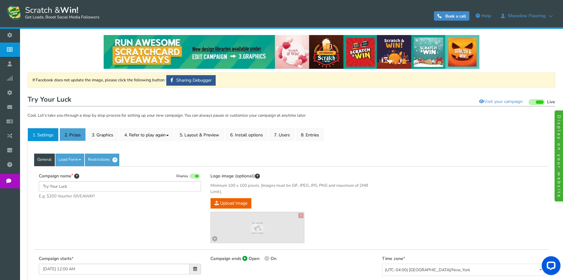
click at [79, 133] on link "2. Prizes" at bounding box center [73, 134] width 26 height 13
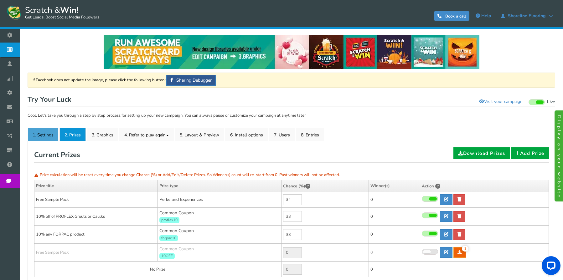
click at [44, 132] on link "1. Settings" at bounding box center [43, 134] width 31 height 13
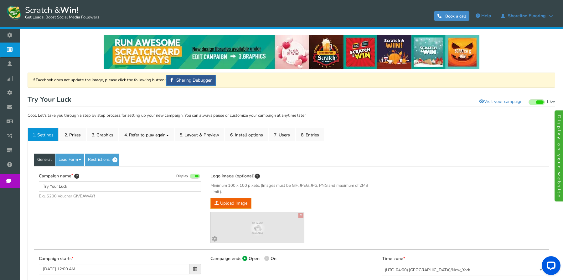
click at [18, 140] on link "Integrations" at bounding box center [11, 136] width 23 height 14
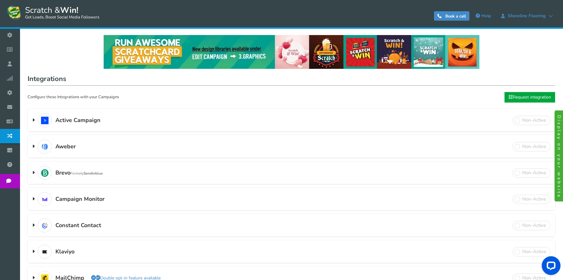
click at [15, 91] on icon at bounding box center [11, 93] width 12 height 14
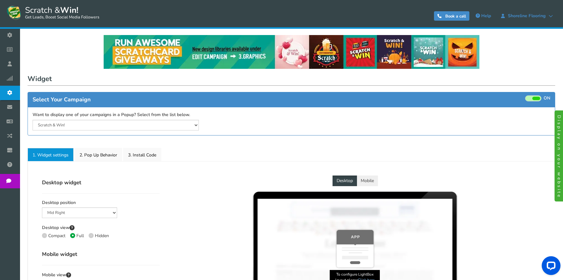
select select "mid-bottom-bar"
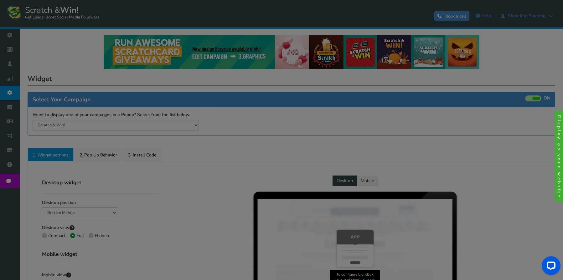
radio input "true"
select select "inherit"
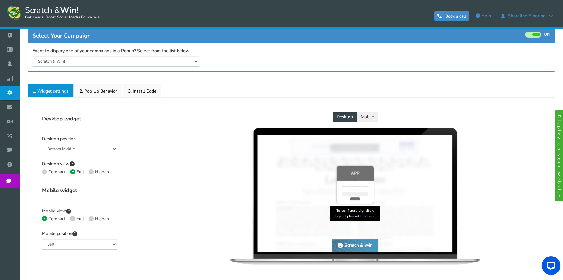
scroll to position [63, 0]
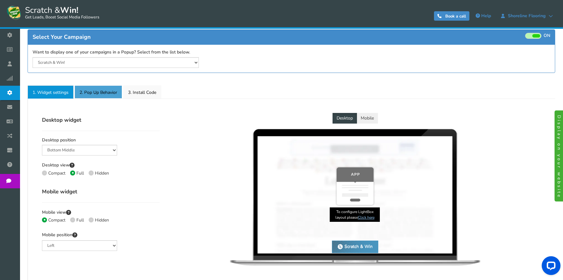
click at [98, 96] on link "2. Pop Up Behavior" at bounding box center [99, 92] width 48 height 13
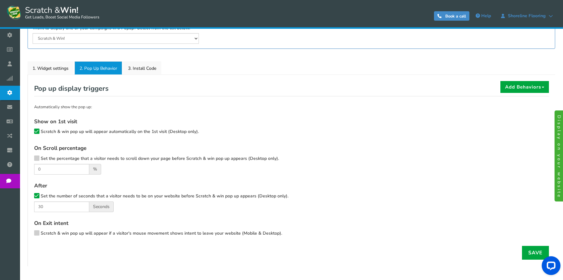
scroll to position [83, 0]
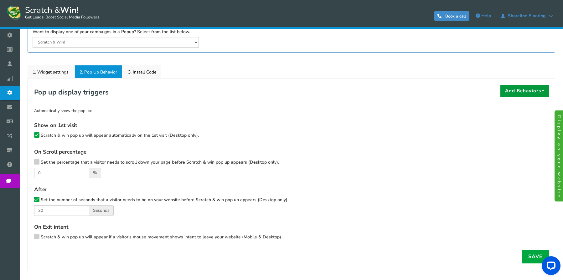
click at [514, 86] on button "Add Behaviors" at bounding box center [525, 91] width 49 height 12
click at [47, 70] on link "1. Widget settings" at bounding box center [51, 71] width 46 height 13
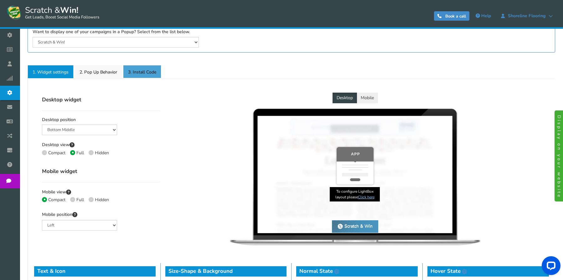
click at [128, 68] on link "3. Install Code" at bounding box center [142, 71] width 38 height 13
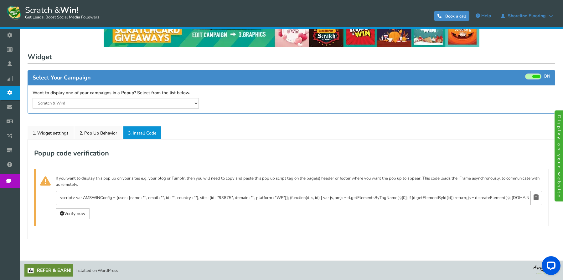
scroll to position [22, 0]
click at [65, 137] on link "1. Widget settings" at bounding box center [51, 132] width 46 height 13
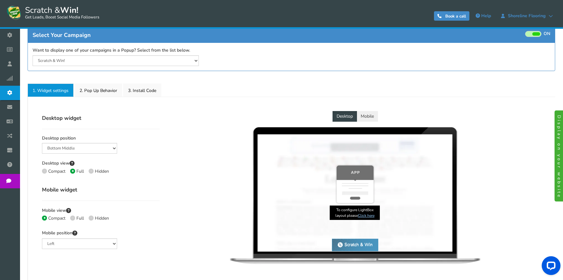
scroll to position [53, 0]
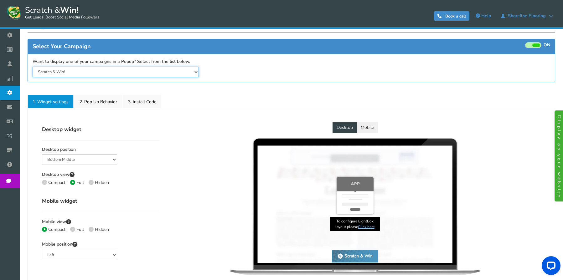
click at [134, 74] on select "Scratch & Win!" at bounding box center [116, 72] width 166 height 11
click at [193, 72] on select "Scratch & Win!" at bounding box center [116, 72] width 166 height 11
click at [195, 73] on select "Scratch & Win!" at bounding box center [116, 72] width 166 height 11
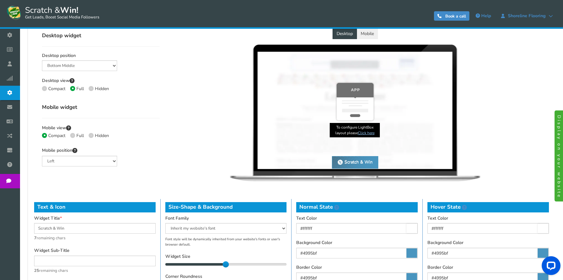
scroll to position [116, 0]
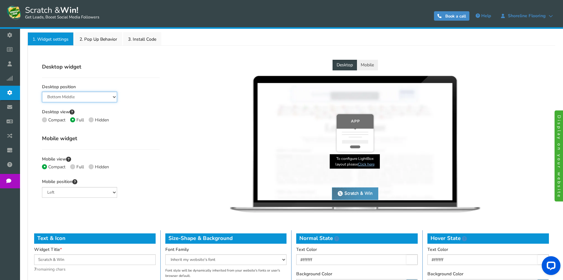
click at [86, 95] on select "Mid Right Mid Left Top Bar Bottom Bar Bottom Left Bottom Right Bottom Middle" at bounding box center [79, 97] width 75 height 11
select select "top-bar"
click at [42, 92] on select "Mid Right Mid Left Top Bar Bottom Bar Bottom Left Bottom Right Bottom Middle" at bounding box center [79, 97] width 75 height 11
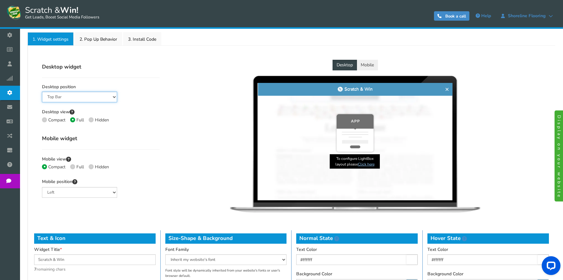
click at [82, 100] on select "Mid Right Mid Left Top Bar Bottom Bar Bottom Left Bottom Right Bottom Middle" at bounding box center [79, 97] width 75 height 11
click at [133, 121] on div "Compact Full Hidden" at bounding box center [101, 121] width 118 height 8
click at [88, 121] on div "Compact Full Hidden" at bounding box center [101, 121] width 118 height 8
click at [91, 121] on span at bounding box center [91, 119] width 5 height 5
click at [91, 121] on input "Hidden" at bounding box center [91, 121] width 4 height 4
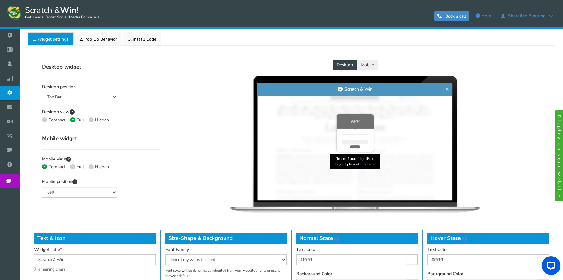
radio input "true"
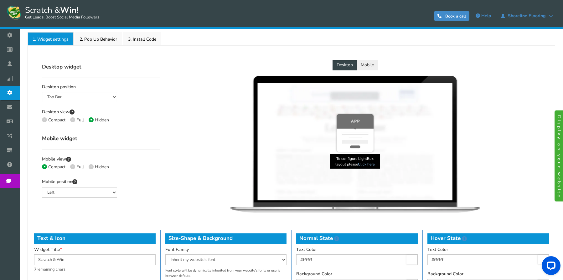
click at [91, 166] on icon at bounding box center [91, 166] width 1 height 1
click at [91, 166] on input "Hidden" at bounding box center [91, 168] width 4 height 4
radio input "true"
click at [112, 166] on div "Compact Full Hidden" at bounding box center [101, 168] width 118 height 8
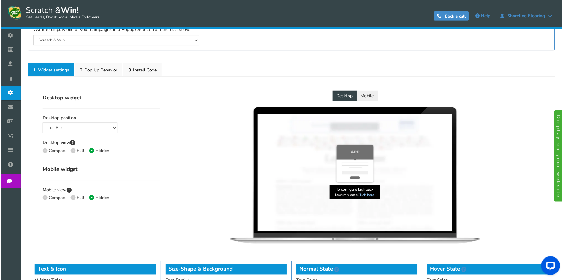
scroll to position [85, 0]
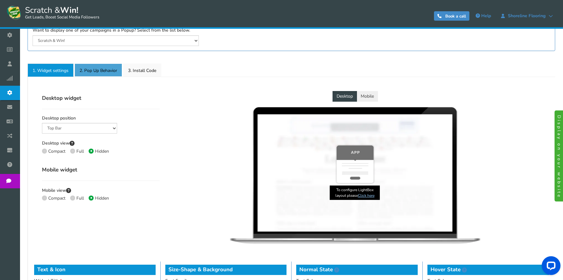
click at [104, 75] on link "2. Pop Up Behavior" at bounding box center [99, 70] width 48 height 13
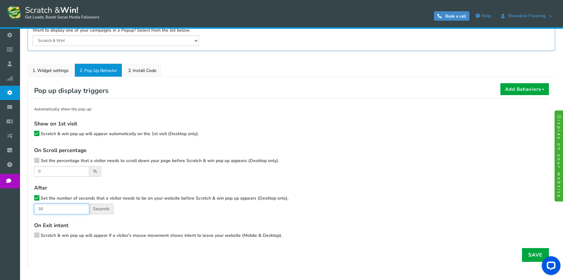
drag, startPoint x: 49, startPoint y: 210, endPoint x: 33, endPoint y: 210, distance: 16.3
click at [33, 210] on div "Pop up display triggers Add Behaviors Frequency (number of times shown) Locatio…" at bounding box center [291, 172] width 524 height 179
type input "5"
click at [291, 162] on div "On Scroll percentage Set the percentage that a visitor needs to scroll down you…" at bounding box center [291, 162] width 515 height 30
click at [519, 253] on div "Save" at bounding box center [291, 255] width 524 height 14
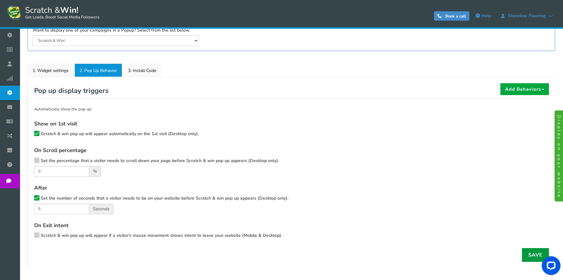
click at [530, 256] on link "Save" at bounding box center [535, 255] width 27 height 14
click at [37, 135] on icon at bounding box center [36, 134] width 4 height 5
click at [28, 135] on input "Scratch & win pop up will appear automatically on the 1st visit (Desktop only)." at bounding box center [28, 135] width 0 height 4
click at [525, 255] on link "Save" at bounding box center [535, 255] width 27 height 14
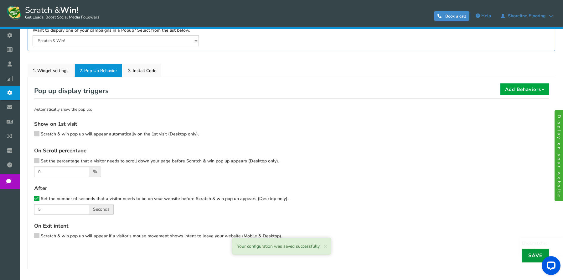
click at [527, 257] on link "Save" at bounding box center [535, 255] width 27 height 14
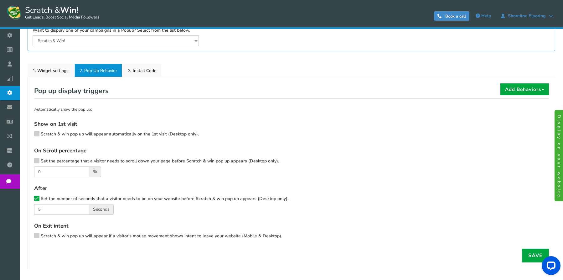
click at [37, 59] on div "Widget × Close Pop up embed script copy and paste this pop up script tag on the…" at bounding box center [292, 129] width 528 height 280
click at [44, 64] on link "1. Widget settings" at bounding box center [51, 70] width 46 height 13
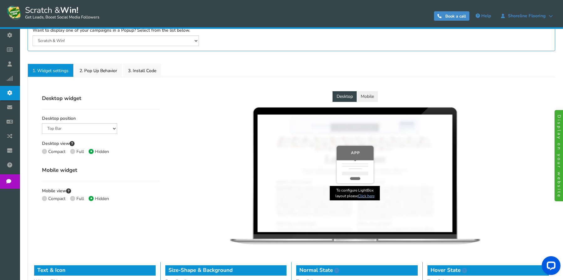
click at [373, 96] on button "Mobile" at bounding box center [367, 96] width 21 height 11
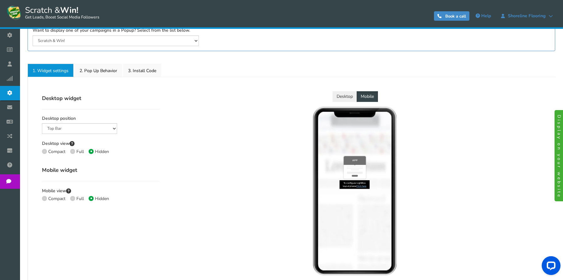
click at [351, 98] on button "Desktop" at bounding box center [345, 96] width 24 height 11
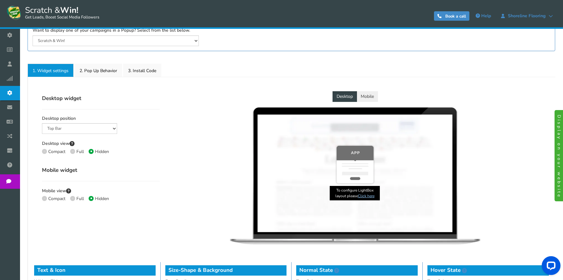
click at [368, 195] on link "Click here" at bounding box center [366, 195] width 17 height 5
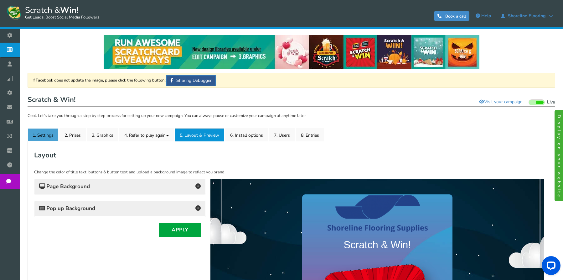
click at [50, 140] on link "1. Settings" at bounding box center [43, 134] width 31 height 13
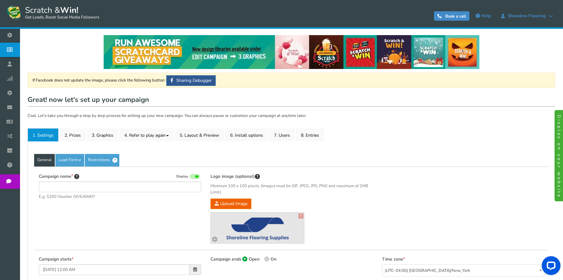
type input "Scratch & Win!"
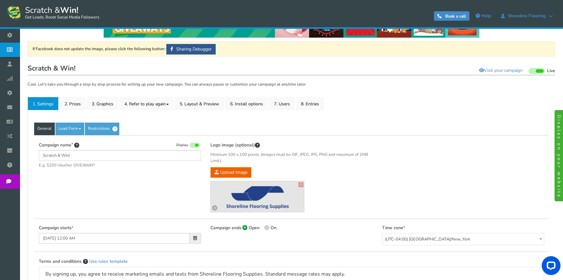
click at [0, 0] on span "Widget" at bounding box center [0, 0] width 0 height 0
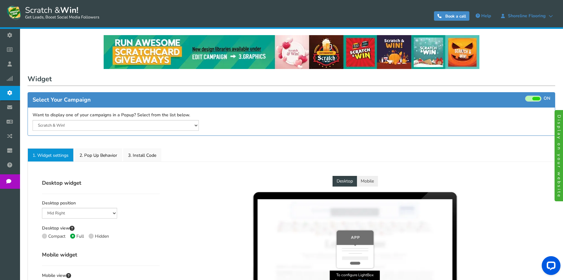
select select "top-bar"
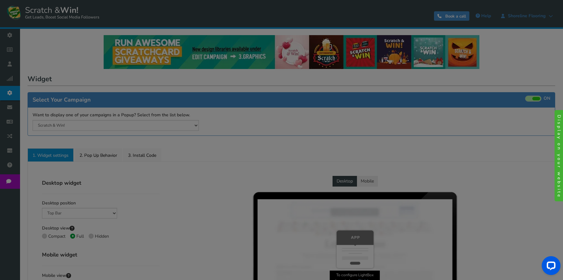
radio input "true"
select select "inherit"
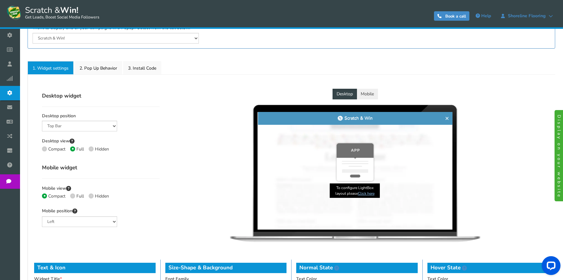
scroll to position [125, 0]
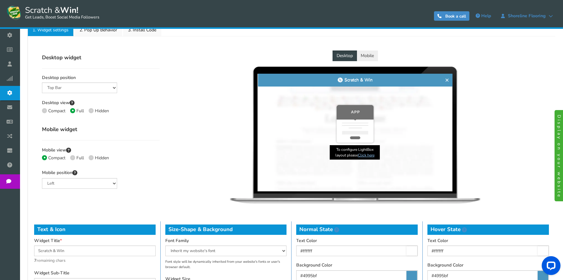
click at [90, 111] on span at bounding box center [91, 110] width 5 height 5
click at [90, 111] on input "Hidden" at bounding box center [91, 111] width 4 height 4
radio input "true"
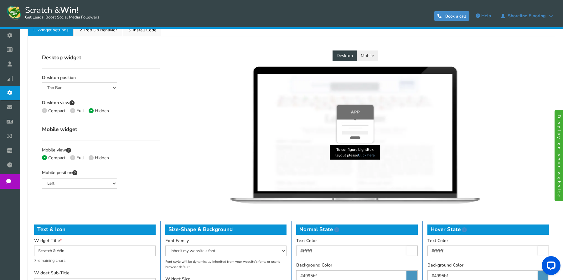
click at [93, 158] on span at bounding box center [91, 157] width 5 height 5
click at [93, 158] on input "Hidden" at bounding box center [91, 158] width 4 height 4
radio input "true"
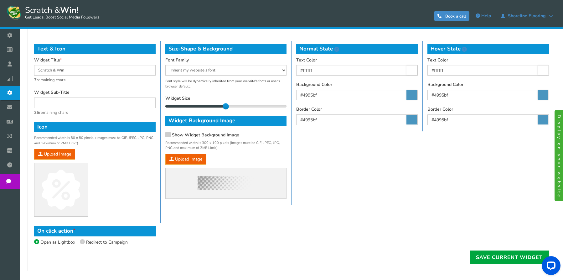
scroll to position [338, 0]
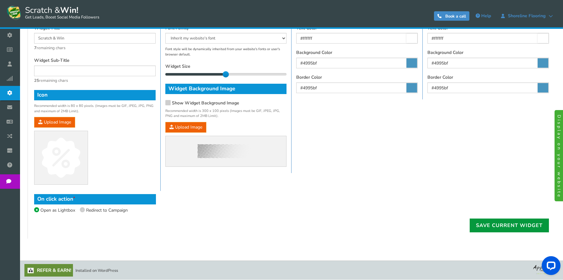
click at [499, 230] on link "Save current widget" at bounding box center [509, 225] width 79 height 14
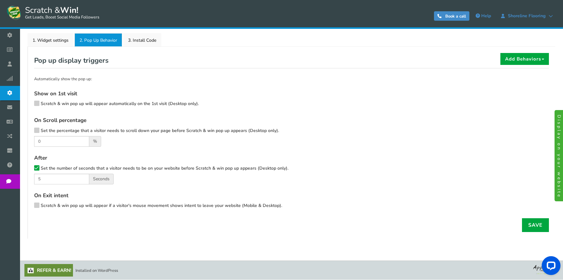
scroll to position [0, 0]
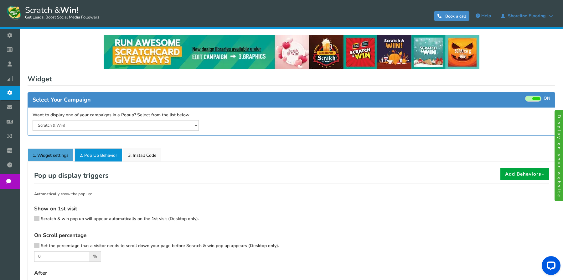
click at [49, 151] on link "1. Widget settings" at bounding box center [51, 154] width 46 height 13
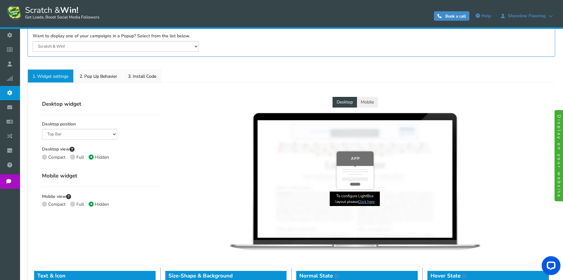
scroll to position [56, 0]
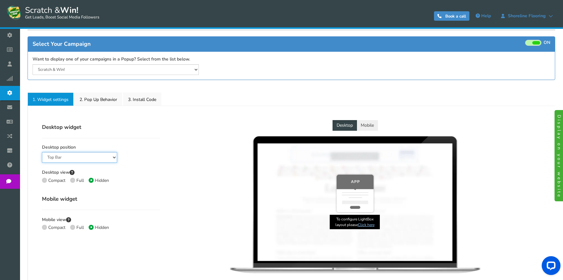
click at [99, 155] on select "Mid Right Mid Left Top Bar Bottom Bar Bottom Left Bottom Right Bottom Middle" at bounding box center [79, 157] width 75 height 11
click at [147, 179] on div "Compact Full Hidden" at bounding box center [101, 182] width 118 height 8
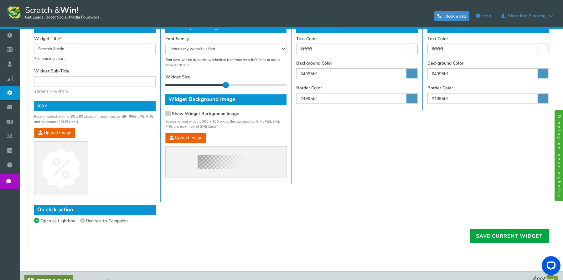
scroll to position [338, 0]
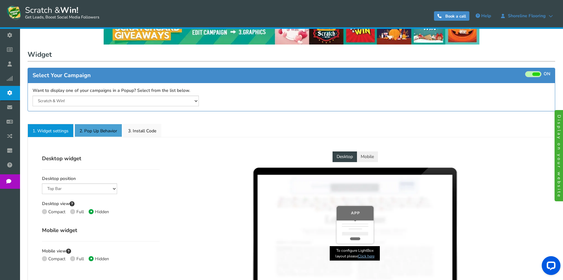
click at [110, 129] on link "2. Pop Up Behavior" at bounding box center [99, 130] width 48 height 13
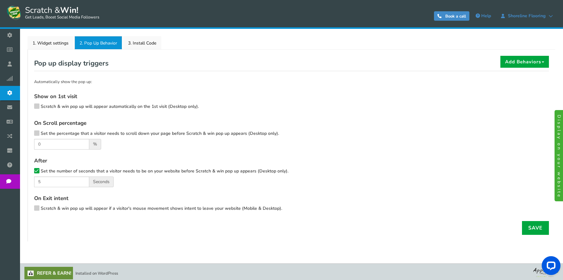
scroll to position [115, 0]
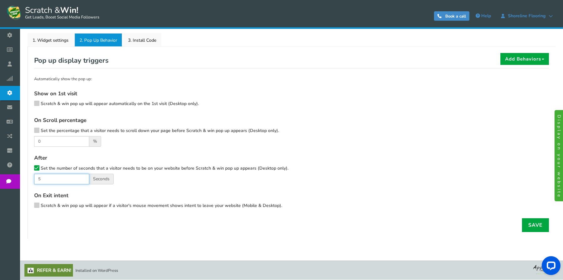
drag, startPoint x: 40, startPoint y: 180, endPoint x: 37, endPoint y: 180, distance: 3.8
click at [37, 180] on input "5" at bounding box center [61, 179] width 55 height 11
type input "20"
click at [513, 223] on div "Save" at bounding box center [291, 225] width 524 height 14
click at [526, 223] on link "Save" at bounding box center [535, 225] width 27 height 14
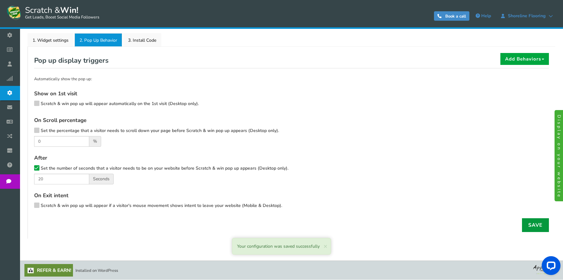
click at [531, 225] on link "Save" at bounding box center [535, 225] width 27 height 14
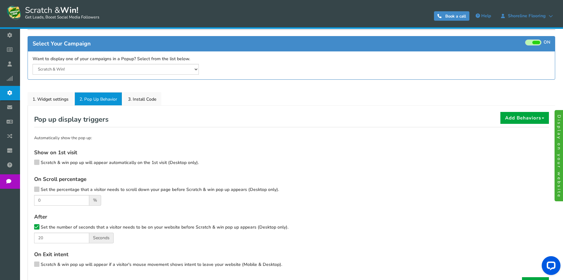
scroll to position [52, 0]
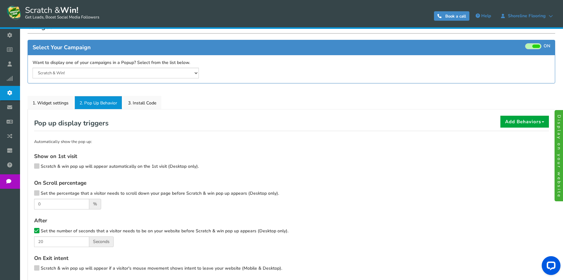
click at [23, 112] on link "Emails" at bounding box center [11, 107] width 23 height 14
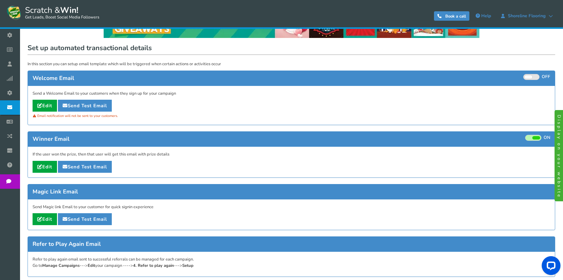
scroll to position [75, 0]
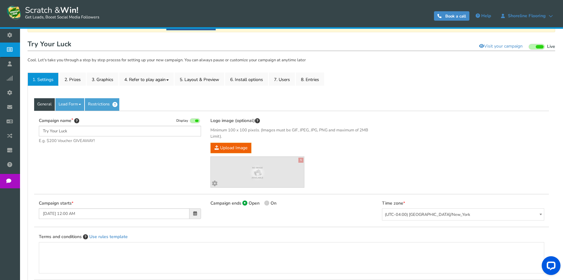
scroll to position [63, 0]
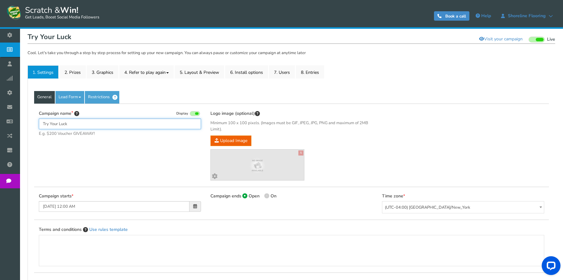
click at [108, 128] on input "Try Your Luck" at bounding box center [120, 124] width 162 height 11
click at [110, 124] on input "Try Your Luck" at bounding box center [120, 124] width 162 height 11
paste input "Scratch & Win!"
type input "Scratch & Win!"
click at [112, 149] on div "Campaign name Display Scratch & Win! E.g. $200 Voucher GIVEAWAY! Hide total ent…" at bounding box center [291, 146] width 515 height 84
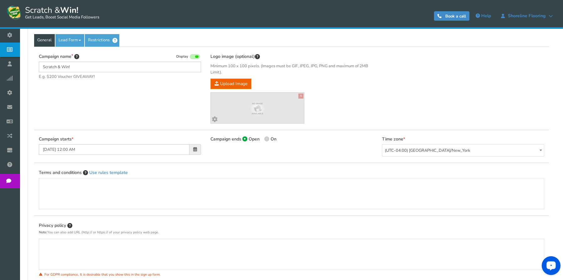
scroll to position [89, 0]
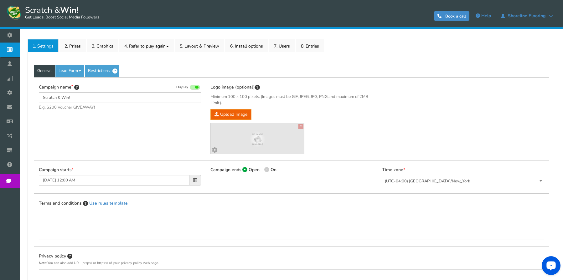
click at [255, 124] on div "X Customize your image" at bounding box center [257, 138] width 94 height 31
click at [236, 108] on div "Logo image (optional) Minimum 100 x 100 pixels. (Images must be GIF, JPEG, JPG,…" at bounding box center [291, 119] width 162 height 71
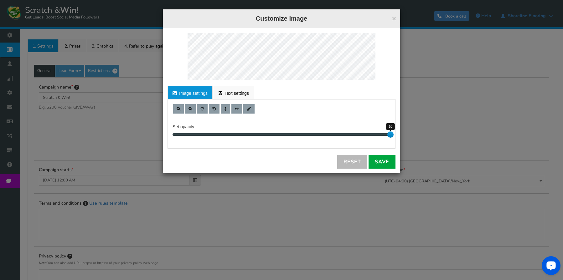
drag, startPoint x: 390, startPoint y: 137, endPoint x: 411, endPoint y: 131, distance: 21.7
click at [411, 131] on div "× Customize Image For proper edit, check the desktop version Image settings Tex…" at bounding box center [281, 140] width 563 height 280
click at [193, 110] on button at bounding box center [190, 108] width 11 height 9
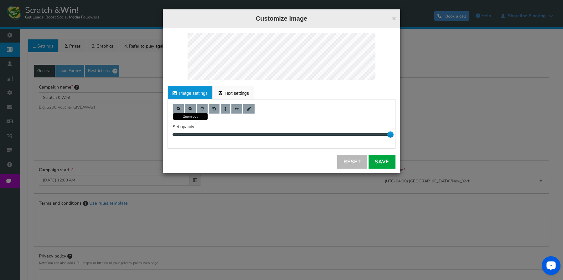
click at [193, 110] on button at bounding box center [190, 108] width 11 height 9
click at [181, 107] on button at bounding box center [178, 108] width 11 height 9
click at [382, 166] on link "Save" at bounding box center [382, 162] width 27 height 14
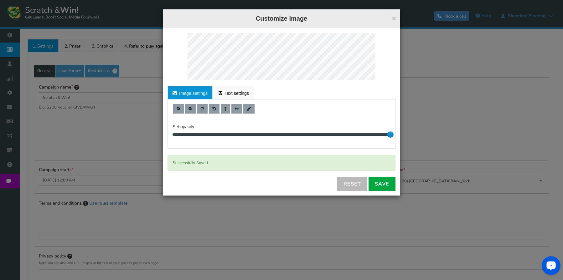
click at [397, 17] on div "× Customize Image" at bounding box center [281, 18] width 237 height 19
click at [396, 17] on div "× Customize Image" at bounding box center [281, 18] width 237 height 19
click at [394, 17] on button "×" at bounding box center [394, 18] width 5 height 8
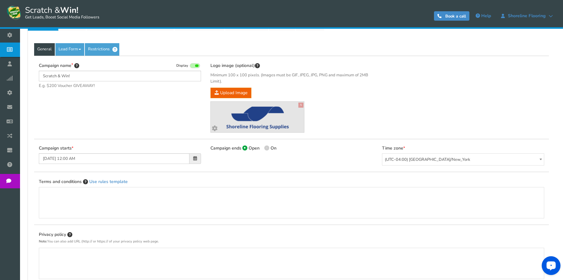
scroll to position [152, 0]
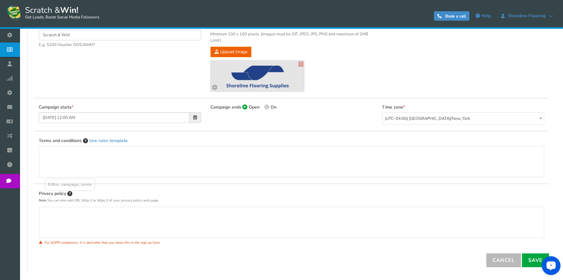
click at [91, 158] on div "Editor, campaign_terms" at bounding box center [291, 162] width 492 height 25
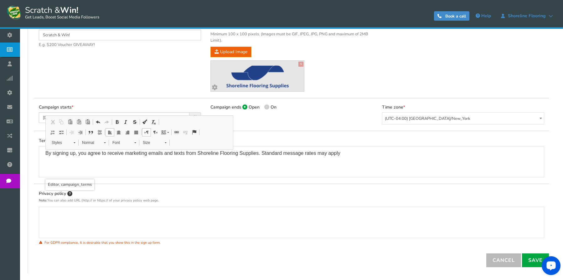
click at [89, 161] on div "By signing up, you agree to receive marketing emails and texts from Shoreline F…" at bounding box center [291, 162] width 492 height 25
click at [344, 154] on p "By signing up, you agree to receive marketing emails and texts from Shoreline F…" at bounding box center [291, 154] width 492 height 8
click at [280, 128] on div "Campaign starts [DATE] 12:00 AM Campaign ends Open On [DATE] 11:59 PM Time zone" at bounding box center [291, 114] width 515 height 33
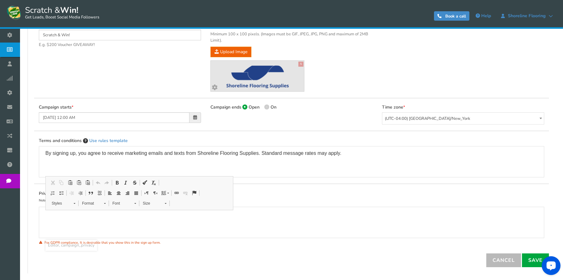
click at [69, 220] on div "Editor, campaign_privacy" at bounding box center [291, 222] width 492 height 25
click at [150, 255] on div "Cancel Save" at bounding box center [291, 261] width 515 height 14
click at [127, 216] on p "Editor, campaign_privacy" at bounding box center [291, 213] width 492 height 6
paste div "Editor, campaign_privacy"
click at [94, 213] on p "[URL][DOMAIN_NAME]" at bounding box center [291, 213] width 492 height 6
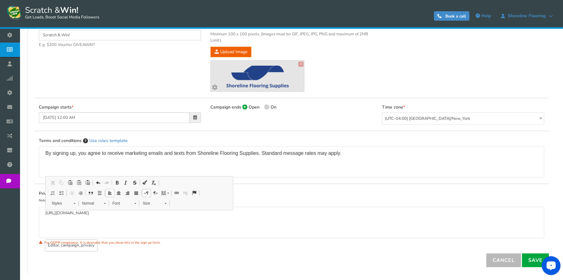
click at [94, 213] on p "[URL][DOMAIN_NAME]" at bounding box center [291, 213] width 492 height 6
click at [529, 265] on link "Save" at bounding box center [535, 261] width 27 height 14
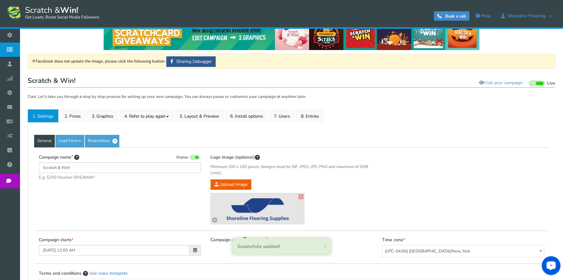
scroll to position [0, 0]
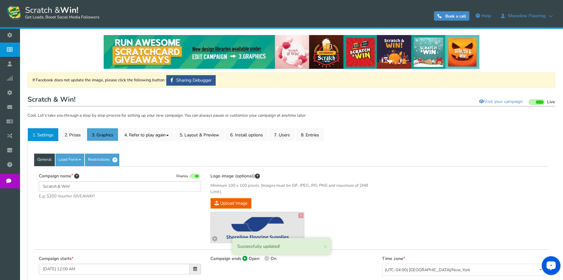
click at [96, 138] on link "3. Graphics" at bounding box center [103, 134] width 32 height 13
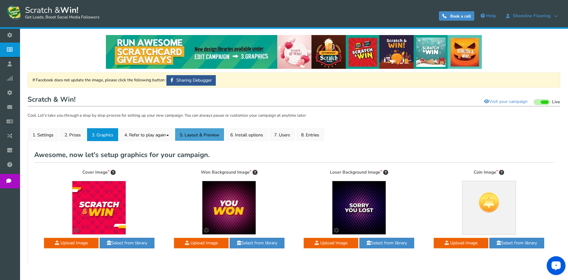
click at [188, 133] on link "5. Layout & Preview" at bounding box center [199, 134] width 49 height 13
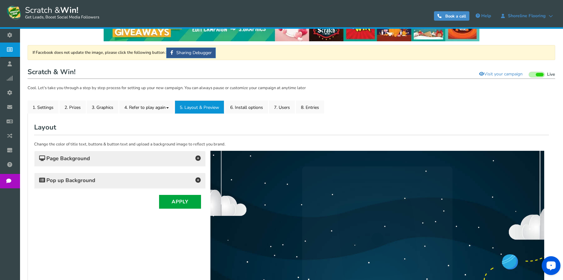
scroll to position [63, 0]
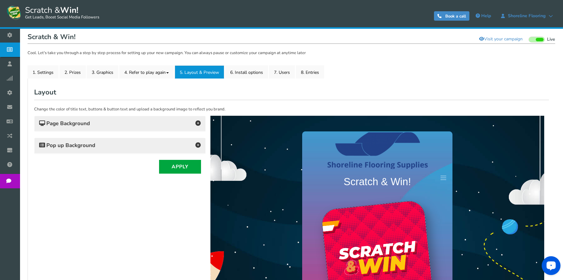
click at [116, 147] on h4 "Pop up Background" at bounding box center [120, 145] width 162 height 9
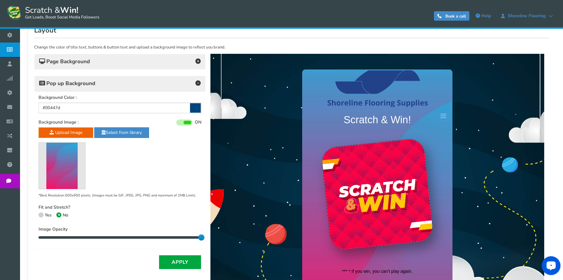
scroll to position [125, 0]
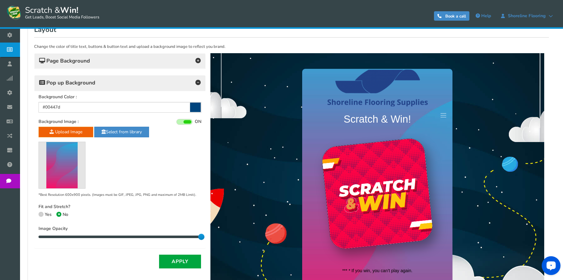
click at [198, 109] on icon at bounding box center [195, 107] width 11 height 9
click at [198, 109] on input "#00447d" at bounding box center [120, 107] width 163 height 11
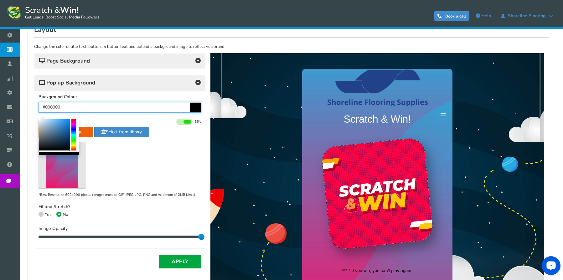
drag, startPoint x: 65, startPoint y: 144, endPoint x: 70, endPoint y: 151, distance: 8.3
click at [70, 151] on div at bounding box center [54, 134] width 31 height 31
click at [59, 135] on div at bounding box center [54, 134] width 31 height 31
click at [42, 147] on b at bounding box center [42, 147] width 2 height 2
click at [170, 147] on div "Upload Image Select from library *Best Resolution 600x900 pixels. (Images must …" at bounding box center [120, 162] width 163 height 71
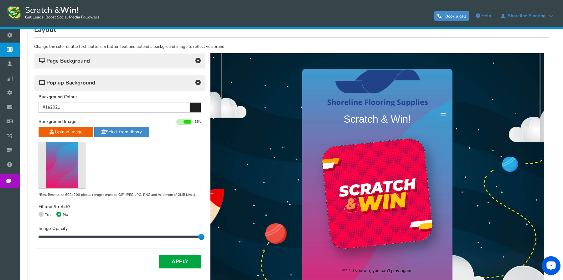
click at [66, 155] on img at bounding box center [61, 165] width 31 height 46
click at [182, 123] on span at bounding box center [184, 122] width 16 height 6
click at [0, 0] on input "ON OFF" at bounding box center [0, 0] width 0 height 0
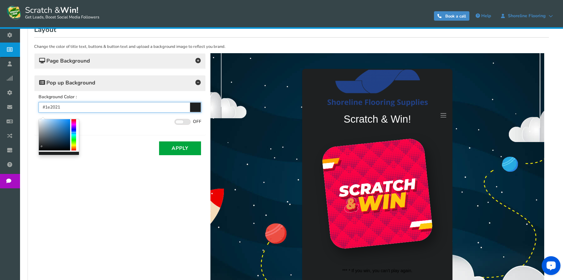
click at [189, 110] on input "#1e2021" at bounding box center [120, 107] width 163 height 11
click at [196, 111] on icon at bounding box center [195, 107] width 11 height 9
click at [196, 111] on input "#1e2021" at bounding box center [120, 107] width 163 height 11
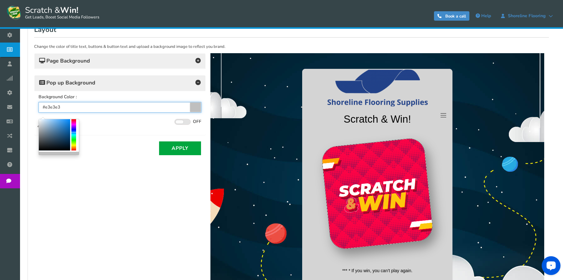
type input "#e5e5e5"
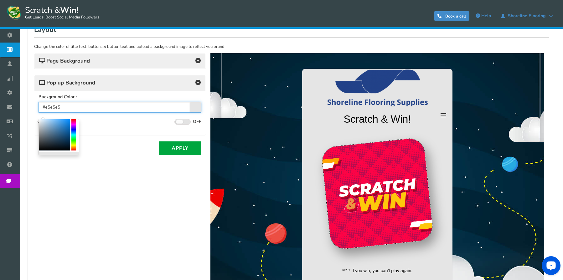
drag, startPoint x: 57, startPoint y: 127, endPoint x: 30, endPoint y: 122, distance: 27.3
click at [30, 122] on body "Display on your website Scratch & Win! Get Leads, Boost Social Media Followers …" at bounding box center [281, 100] width 563 height 450
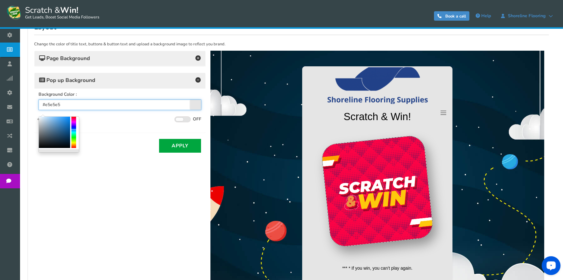
scroll to position [14, 0]
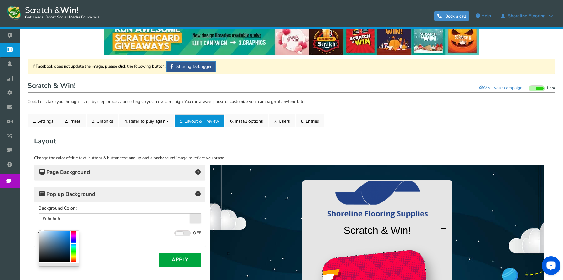
click at [109, 251] on div "Page Background Background Color : #428bca Background Image : ON OFF Upload Ima…" at bounding box center [120, 216] width 172 height 102
click at [114, 201] on div "Pop up Background" at bounding box center [119, 194] width 171 height 15
click at [117, 195] on h4 "Pop up Background" at bounding box center [120, 194] width 162 height 9
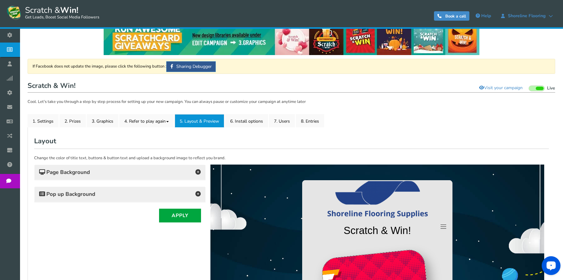
scroll to position [0, 0]
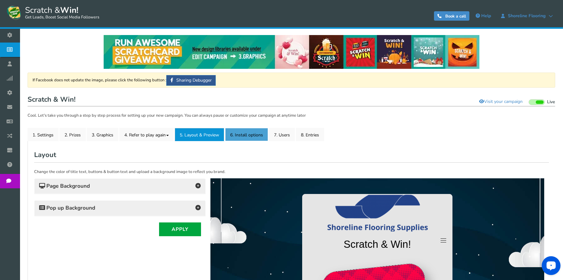
click at [247, 136] on link "6. Install options New" at bounding box center [246, 134] width 43 height 13
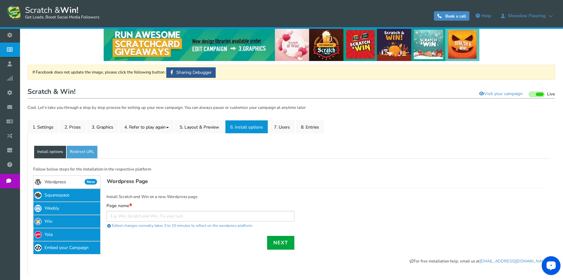
scroll to position [10, 0]
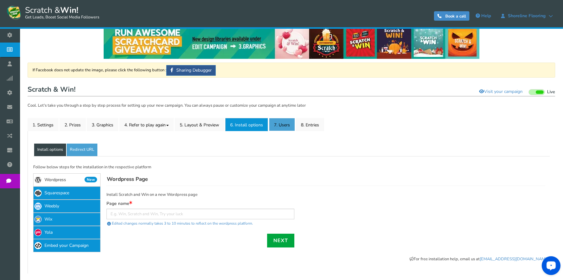
click at [282, 127] on link "7. Users" at bounding box center [282, 124] width 26 height 13
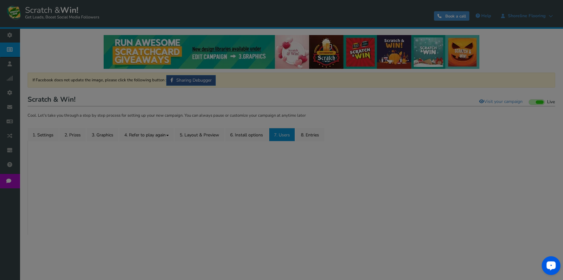
scroll to position [0, 0]
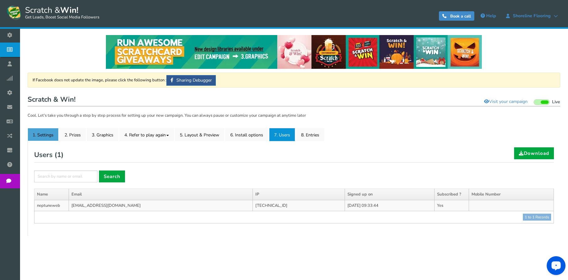
click at [52, 140] on link "1. Settings" at bounding box center [43, 134] width 31 height 13
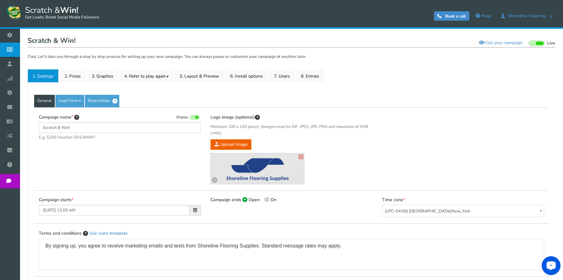
scroll to position [152, 0]
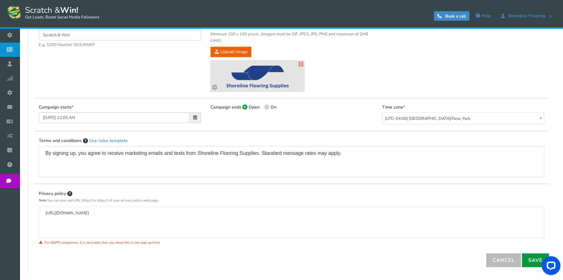
click at [527, 264] on link "Save" at bounding box center [535, 261] width 27 height 14
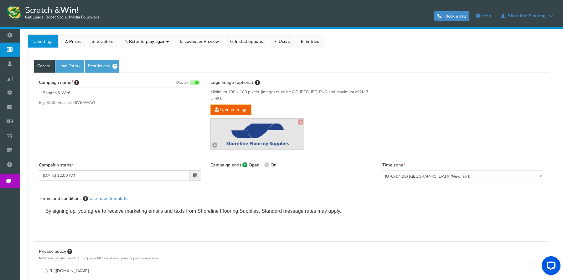
scroll to position [89, 0]
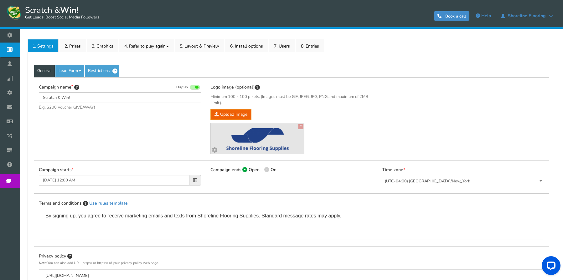
click at [79, 136] on div "Campaign name Display Scratch & Win! E.g. $200 Voucher GIVEAWAY! Hide total ent…" at bounding box center [291, 119] width 515 height 84
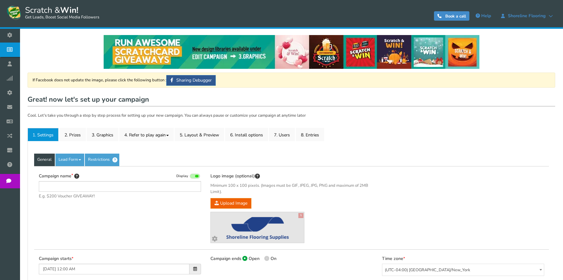
type input "Scratch & Win!"
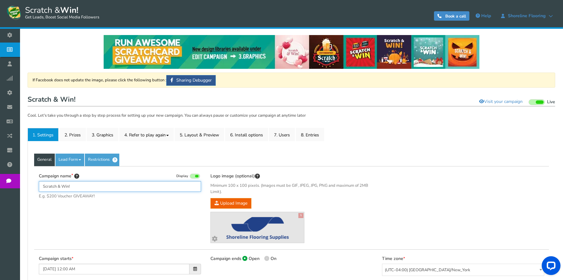
drag, startPoint x: 71, startPoint y: 188, endPoint x: 24, endPoint y: 187, distance: 47.0
click at [24, 187] on div "NOTE: Scratch and Win plugin is deleted or deactivated. Please check and re-ins…" at bounding box center [291, 230] width 543 height 403
click at [185, 132] on link "5. Layout & Preview" at bounding box center [199, 134] width 49 height 13
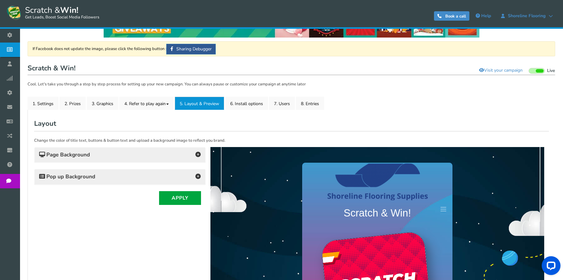
click at [149, 174] on h4 "Pop up Background" at bounding box center [120, 177] width 162 height 9
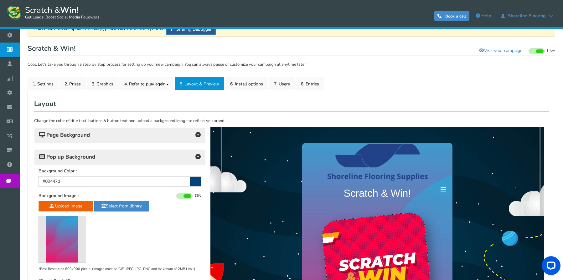
scroll to position [45, 0]
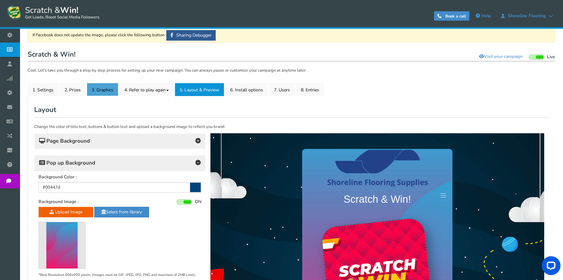
click at [105, 91] on link "3. Graphics" at bounding box center [103, 89] width 32 height 13
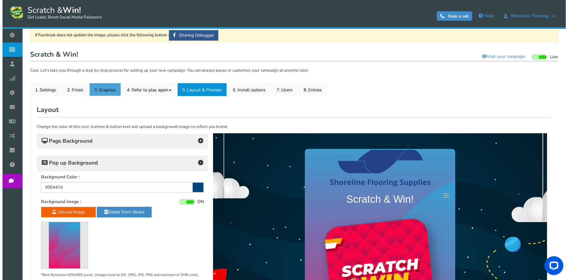
scroll to position [0, 0]
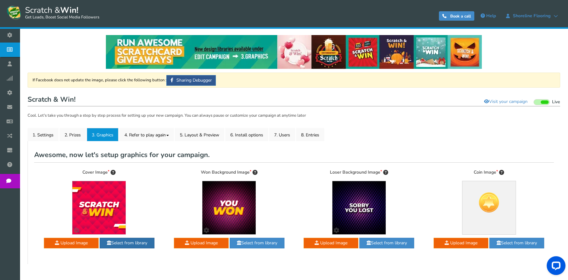
click at [149, 241] on link "Select from library" at bounding box center [127, 243] width 55 height 11
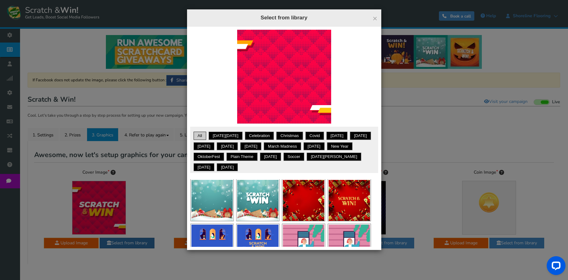
scroll to position [339, 0]
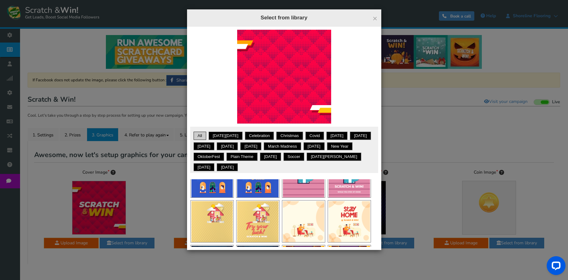
click at [263, 218] on div "Apply" at bounding box center [257, 222] width 43 height 42
click at [261, 213] on link "Apply" at bounding box center [264, 209] width 20 height 8
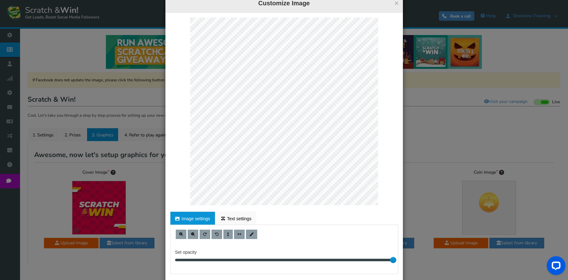
scroll to position [44, 0]
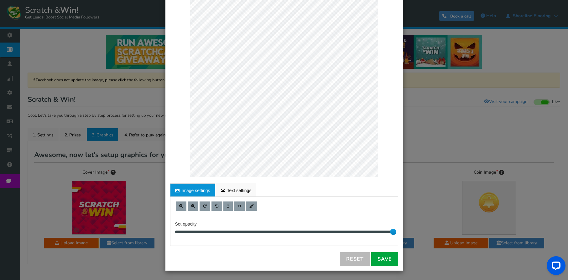
click at [109, 226] on div "× Customize Image For proper edit, check the desktop version Image settings Tex…" at bounding box center [284, 140] width 568 height 280
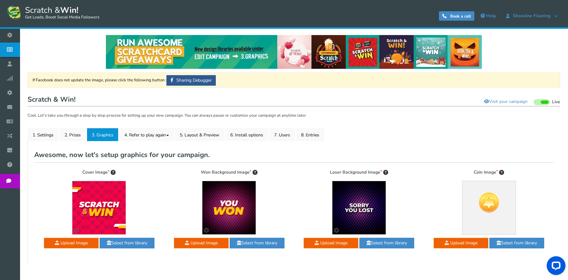
click at [103, 205] on img at bounding box center [98, 207] width 53 height 53
click at [101, 226] on b "Customize your image" at bounding box center [99, 231] width 40 height 11
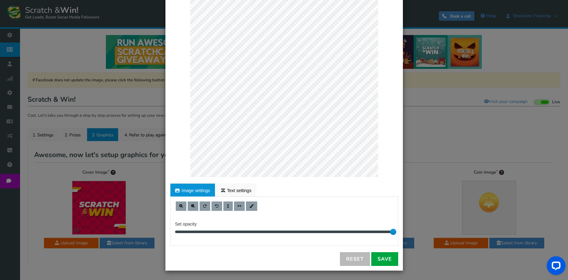
scroll to position [0, 0]
click at [231, 195] on link "Text settings" at bounding box center [236, 190] width 40 height 13
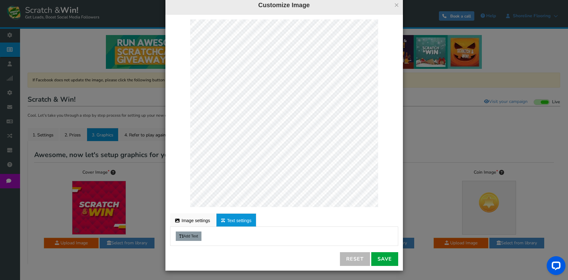
scroll to position [13, 0]
click at [192, 233] on button "Add Text" at bounding box center [189, 236] width 26 height 9
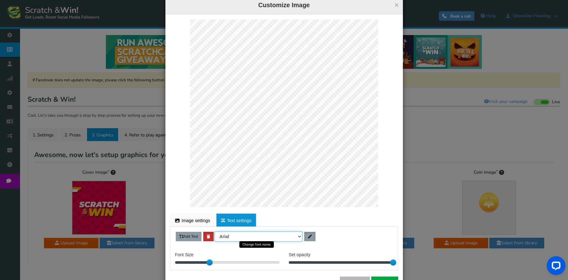
click at [237, 238] on select "Arial Arial Black Helvetica Times new roman" at bounding box center [259, 237] width 88 height 10
type textarea "Try your luck!"
click at [291, 232] on select "Arial Arial Black Helvetica Times new roman" at bounding box center [259, 237] width 88 height 10
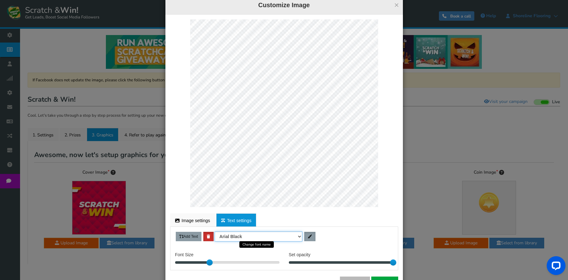
click at [215, 232] on select "Arial Arial Black Helvetica Times new roman" at bounding box center [259, 237] width 88 height 10
drag, startPoint x: 205, startPoint y: 266, endPoint x: 224, endPoint y: 263, distance: 19.3
click at [224, 263] on div "Add Text Arial Arial Black Helvetica Times new roman Font Size 40 Set opacity 10" at bounding box center [284, 248] width 237 height 43
drag, startPoint x: 208, startPoint y: 261, endPoint x: 242, endPoint y: 263, distance: 33.6
click at [242, 263] on div at bounding box center [242, 263] width 6 height 6
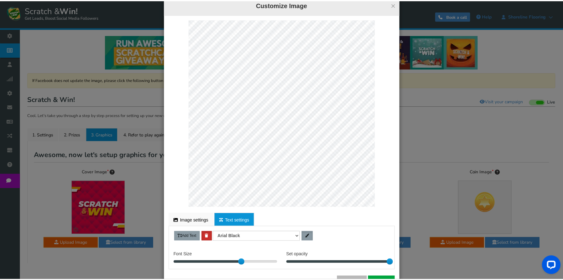
scroll to position [0, 0]
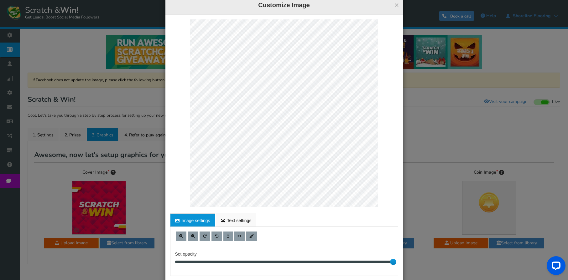
select select "Arial Black"
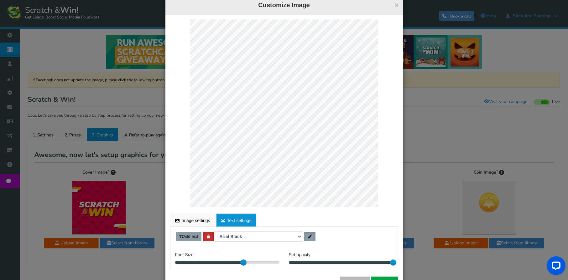
click at [311, 240] on link at bounding box center [309, 236] width 11 height 9
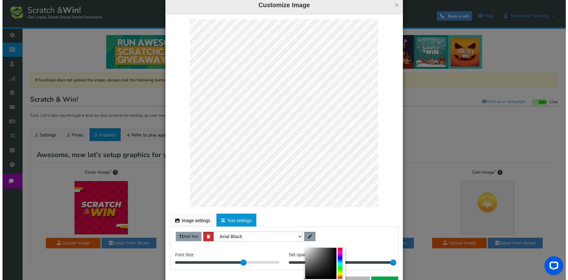
scroll to position [38, 0]
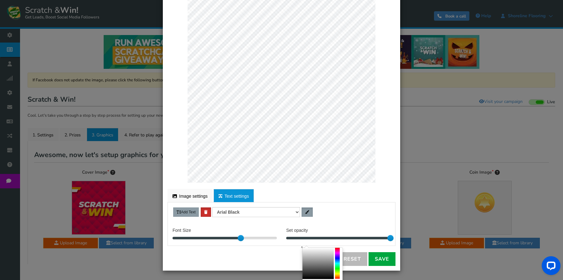
drag, startPoint x: 320, startPoint y: 259, endPoint x: 294, endPoint y: 244, distance: 30.3
click at [294, 244] on body "Display on your website Scratch & Win! Get Leads, Boost Social Media Followers …" at bounding box center [281, 135] width 563 height 271
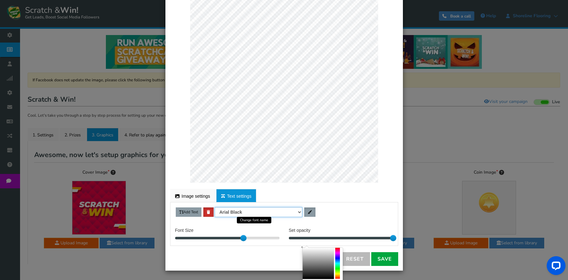
click at [267, 213] on select "Arial Arial Black Helvetica Times new roman" at bounding box center [259, 212] width 88 height 10
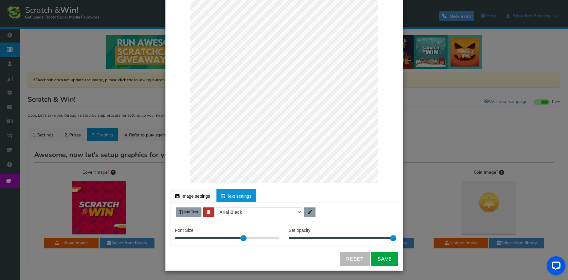
click at [355, 213] on div "Add Text Arial Arial Black Helvetica Times new roman" at bounding box center [283, 212] width 227 height 10
drag, startPoint x: 239, startPoint y: 241, endPoint x: 269, endPoint y: 194, distance: 55.7
click at [248, 241] on div at bounding box center [250, 238] width 6 height 6
click at [387, 260] on link "Save" at bounding box center [384, 259] width 27 height 14
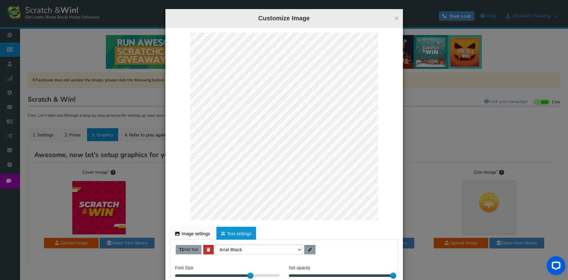
scroll to position [0, 0]
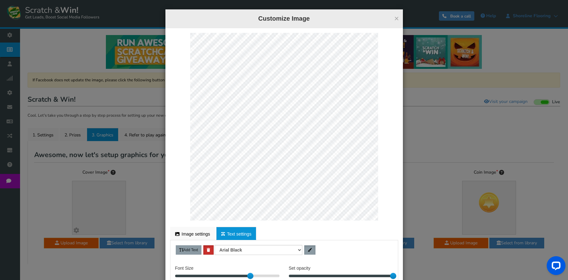
click at [395, 17] on button "×" at bounding box center [396, 18] width 5 height 8
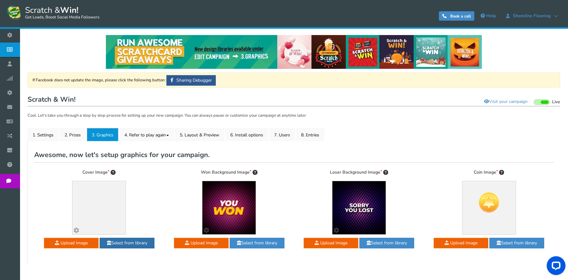
click at [138, 244] on link "Select from library" at bounding box center [127, 243] width 55 height 11
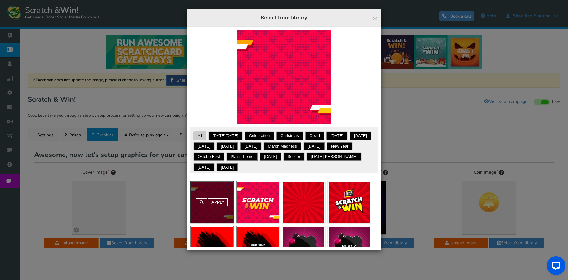
click at [305, 194] on link "Apply" at bounding box center [309, 190] width 20 height 8
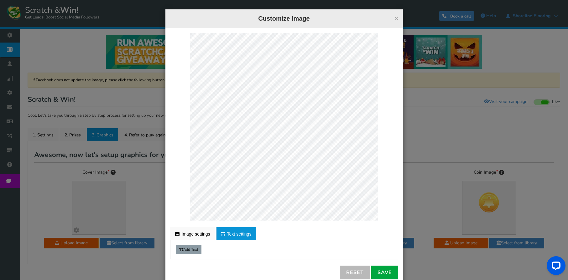
click at [227, 238] on link "Text settings" at bounding box center [236, 233] width 40 height 13
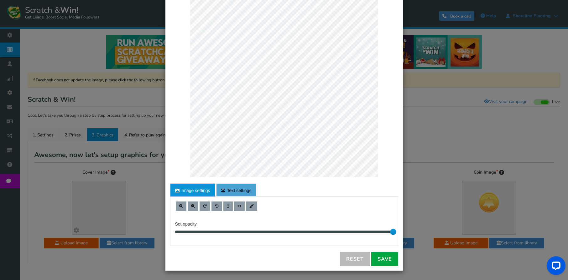
click at [233, 188] on link "Text settings" at bounding box center [236, 190] width 40 height 13
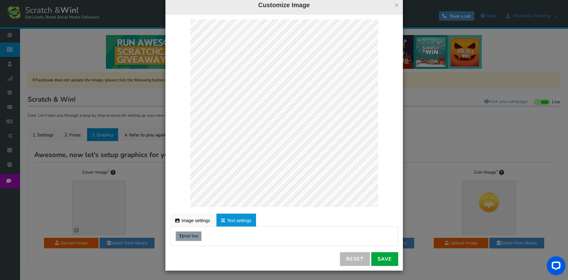
scroll to position [13, 0]
click at [190, 237] on button "Add Text" at bounding box center [189, 236] width 26 height 9
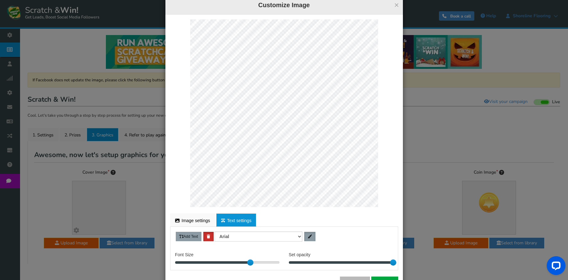
scroll to position [210, 4]
type textarea "TRY YOUR LUCK!"
click at [300, 237] on select "Arial Arial Black Helvetica Times new roman" at bounding box center [259, 237] width 88 height 10
click at [215, 232] on select "Arial Arial Black Helvetica Times new roman" at bounding box center [259, 237] width 88 height 10
drag, startPoint x: 249, startPoint y: 263, endPoint x: 260, endPoint y: 262, distance: 10.4
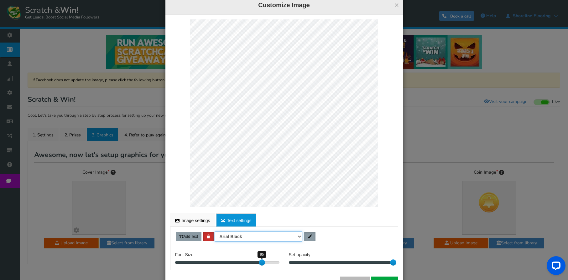
click at [260, 262] on div at bounding box center [262, 263] width 6 height 6
drag, startPoint x: 259, startPoint y: 265, endPoint x: 228, endPoint y: 250, distance: 34.2
click at [226, 261] on div at bounding box center [228, 263] width 6 height 6
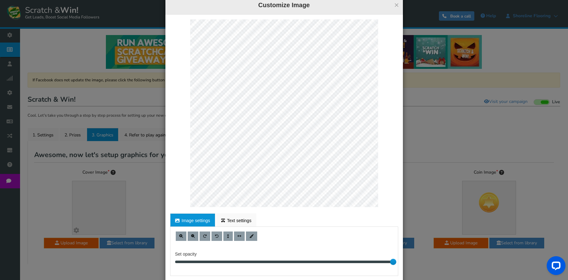
select select "Arial Black"
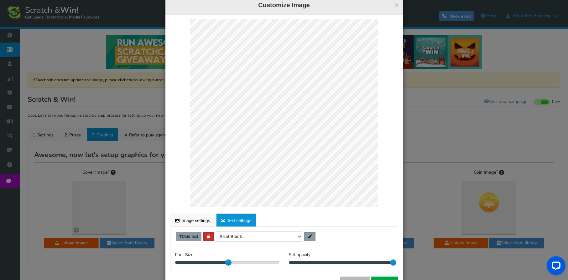
click at [308, 238] on span at bounding box center [310, 237] width 4 height 4
drag, startPoint x: 309, startPoint y: 265, endPoint x: 294, endPoint y: 243, distance: 26.7
click at [294, 243] on body "Display on your website Scratch & Win! Get Leads, Boost Social Media Followers …" at bounding box center [284, 135] width 568 height 271
click at [377, 222] on ul "Image settings Text settings" at bounding box center [284, 220] width 228 height 13
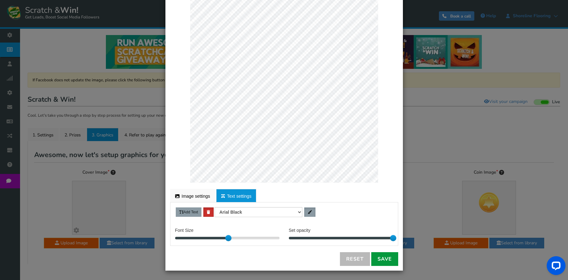
click at [376, 263] on link "Save" at bounding box center [384, 259] width 27 height 14
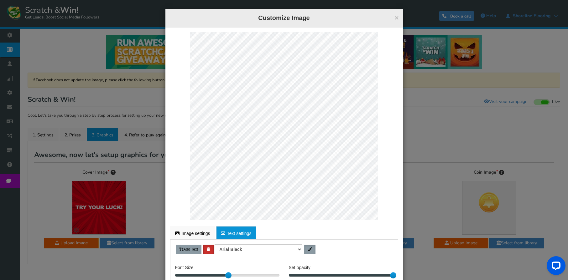
scroll to position [0, 0]
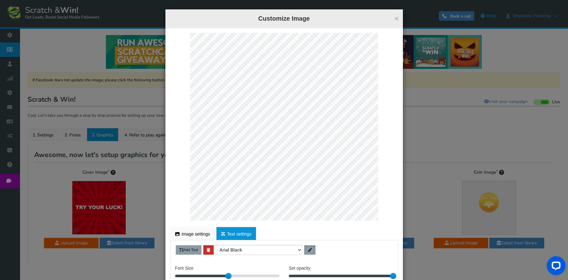
click at [395, 22] on button "×" at bounding box center [396, 18] width 5 height 8
